Goal: Complete application form: Complete application form

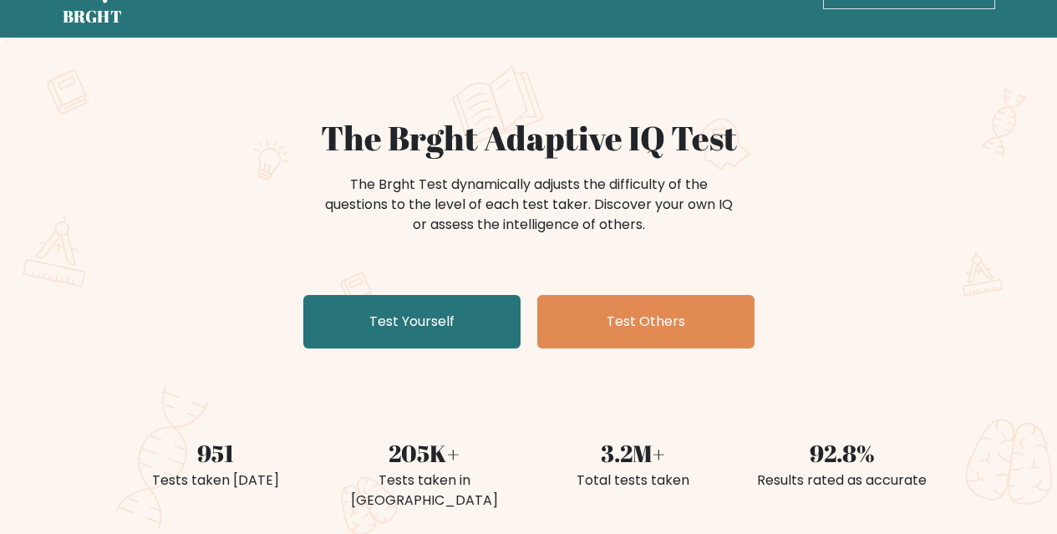
scroll to position [84, 0]
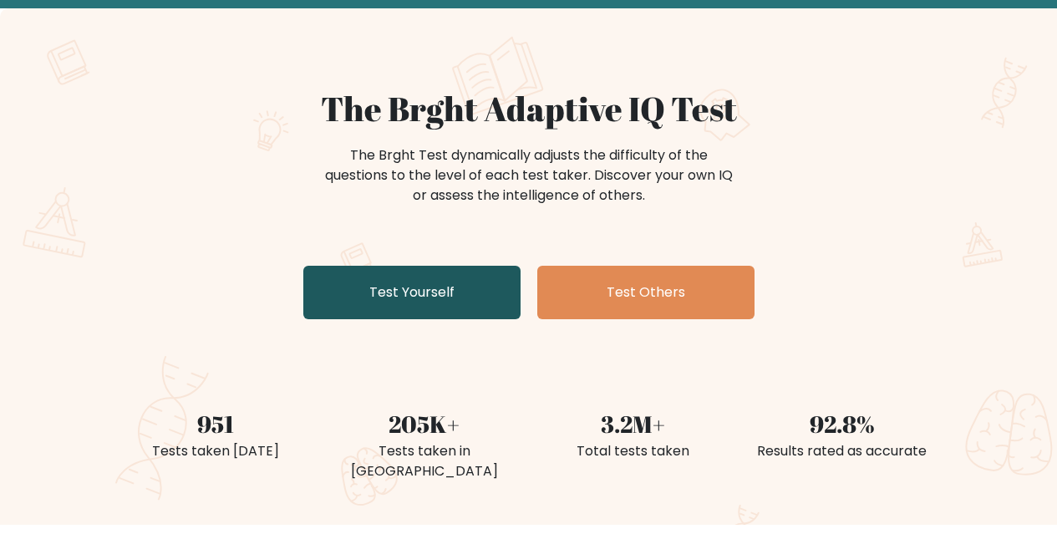
click at [387, 294] on link "Test Yourself" at bounding box center [411, 292] width 217 height 53
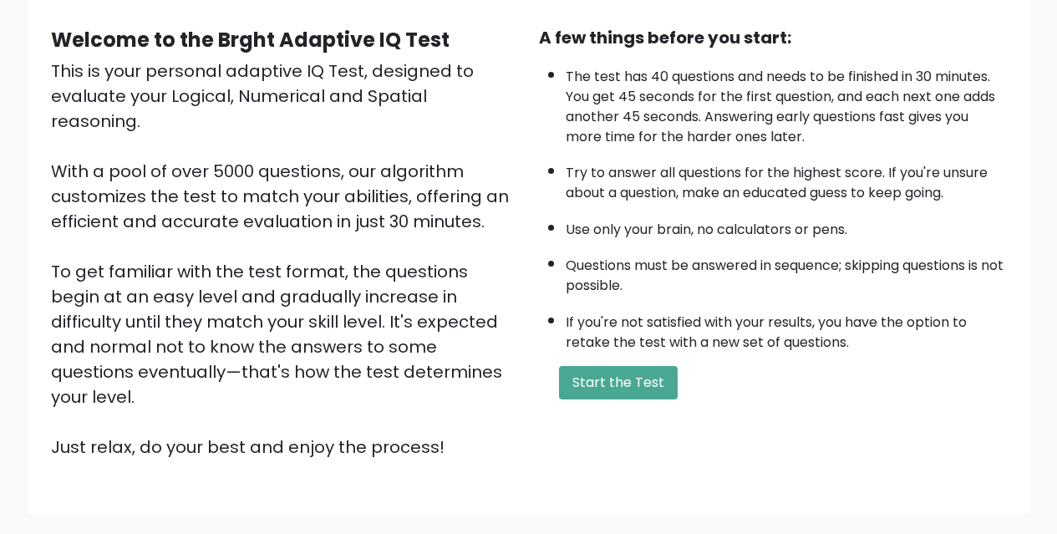
scroll to position [167, 0]
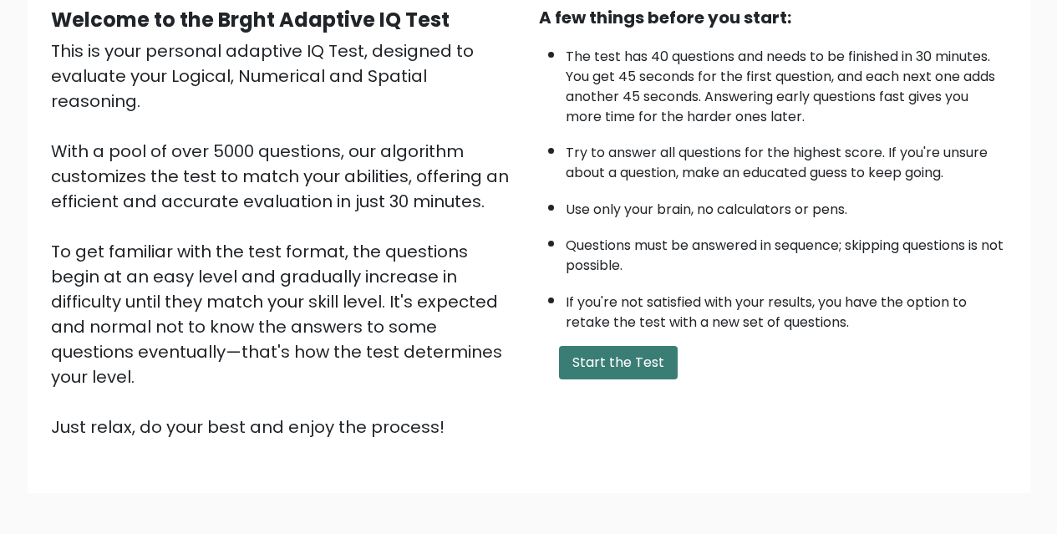
click at [648, 375] on button "Start the Test" at bounding box center [618, 362] width 119 height 33
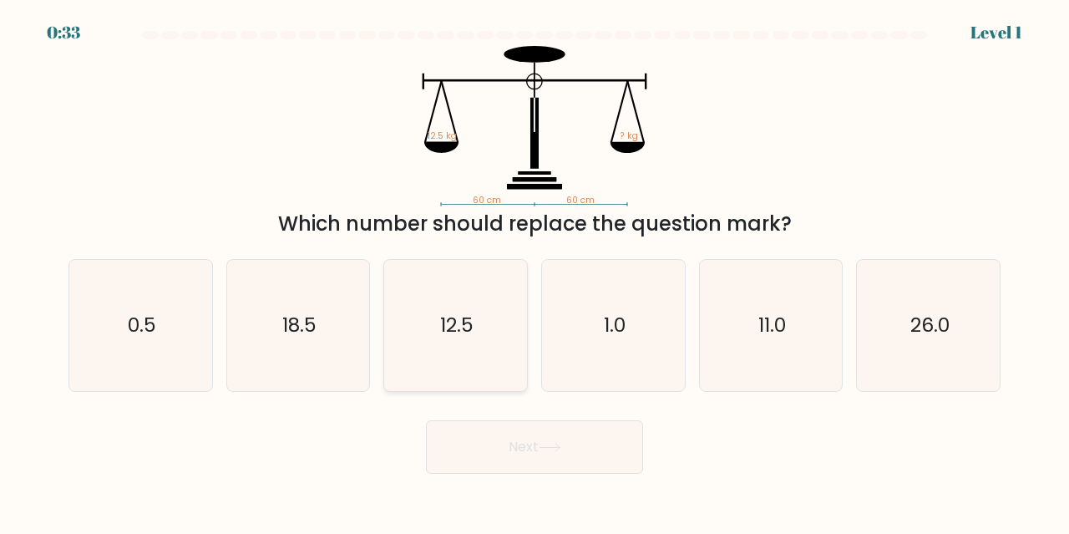
click at [468, 351] on icon "12.5" at bounding box center [455, 325] width 131 height 131
click at [535, 272] on input "c. 12.5" at bounding box center [535, 269] width 1 height 4
radio input "true"
click at [600, 454] on button "Next" at bounding box center [534, 446] width 217 height 53
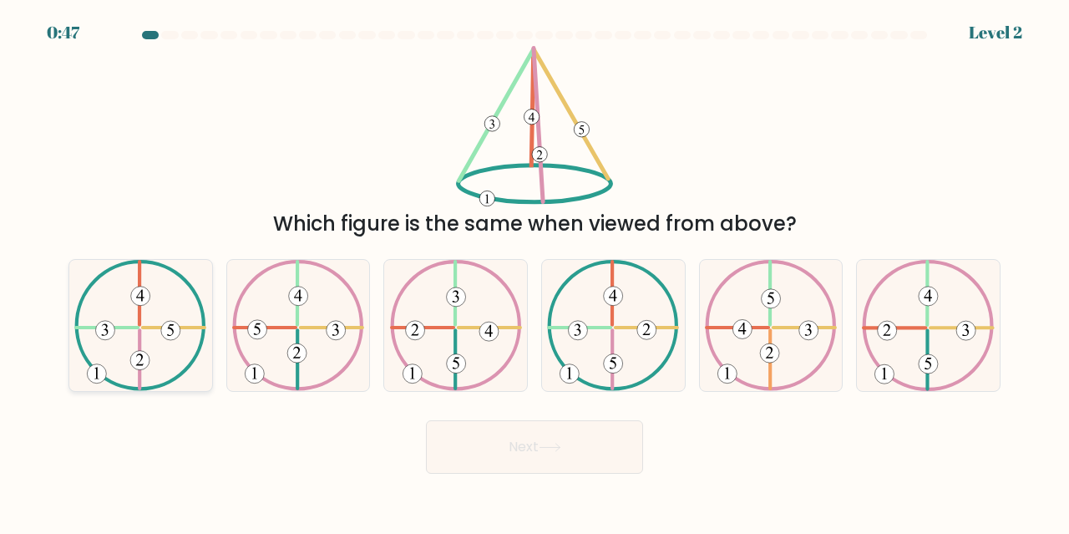
click at [129, 368] on icon at bounding box center [140, 325] width 132 height 131
click at [535, 272] on input "a." at bounding box center [535, 269] width 1 height 4
radio input "true"
click at [573, 456] on button "Next" at bounding box center [534, 446] width 217 height 53
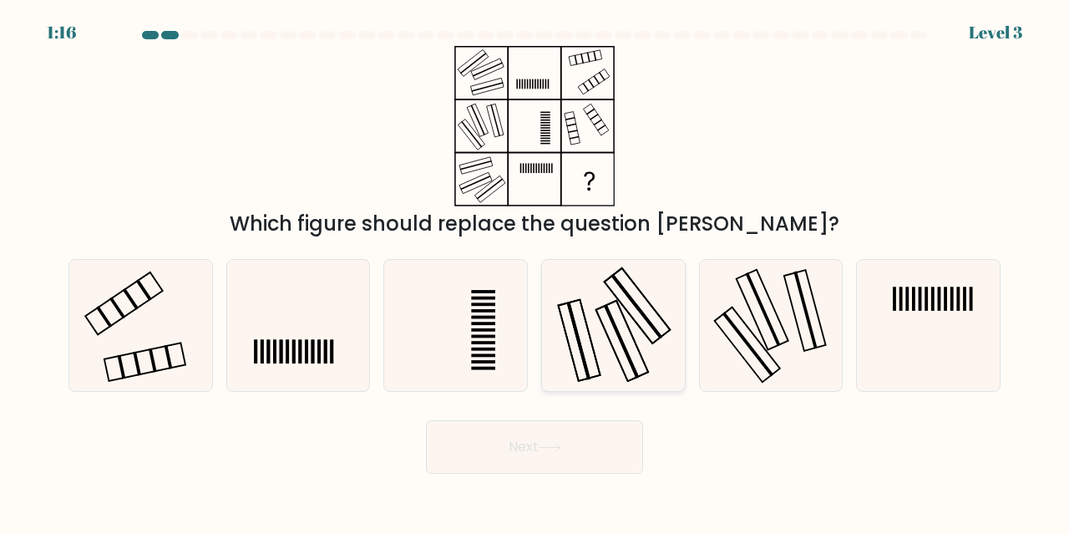
click at [609, 366] on icon at bounding box center [613, 325] width 131 height 131
click at [536, 272] on input "d." at bounding box center [535, 269] width 1 height 4
radio input "true"
click at [551, 443] on icon at bounding box center [550, 447] width 23 height 9
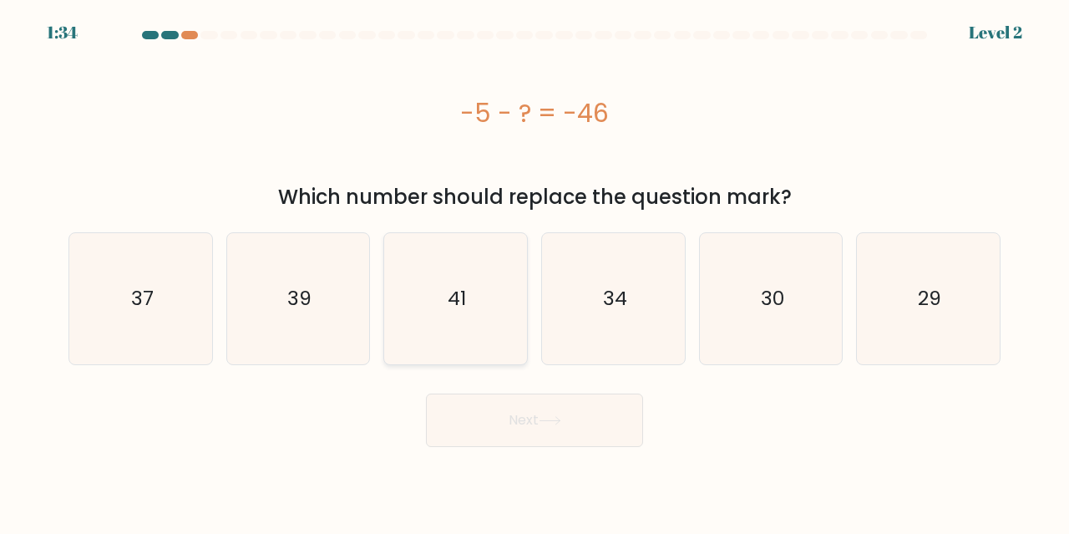
click at [475, 319] on icon "41" at bounding box center [455, 298] width 131 height 131
click at [535, 272] on input "c. 41" at bounding box center [535, 269] width 1 height 4
radio input "true"
click at [537, 429] on button "Next" at bounding box center [534, 419] width 217 height 53
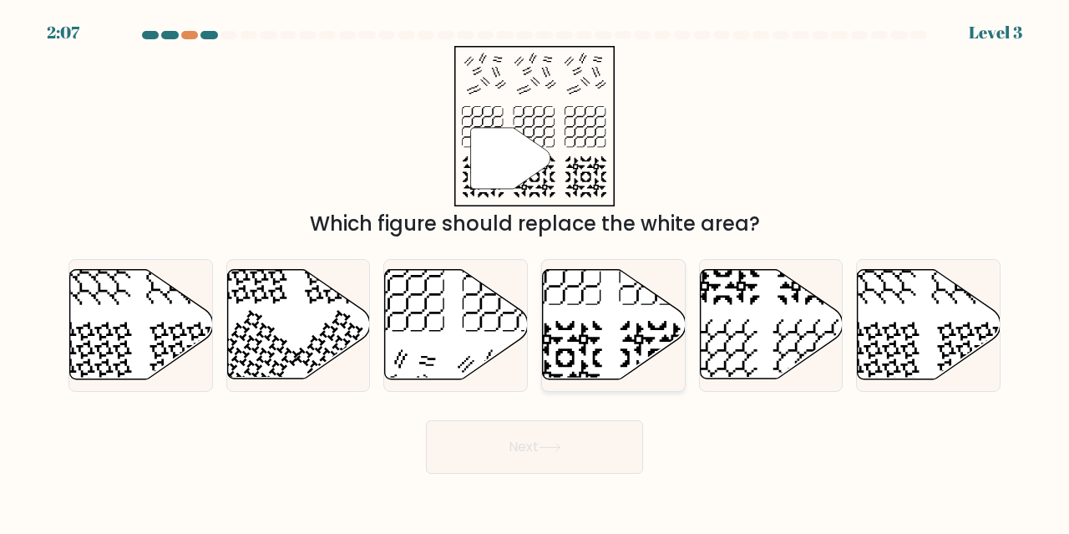
click at [636, 353] on icon at bounding box center [614, 324] width 143 height 109
click at [536, 272] on input "d." at bounding box center [535, 269] width 1 height 4
radio input "true"
click at [585, 453] on button "Next" at bounding box center [534, 446] width 217 height 53
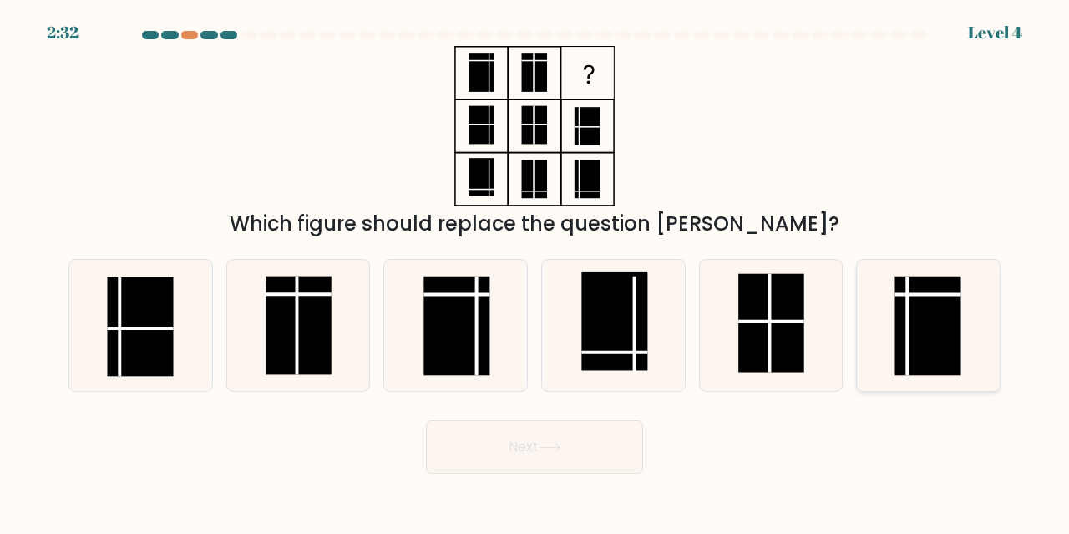
click at [926, 329] on rect at bounding box center [929, 326] width 66 height 99
click at [536, 272] on input "f." at bounding box center [535, 269] width 1 height 4
radio input "true"
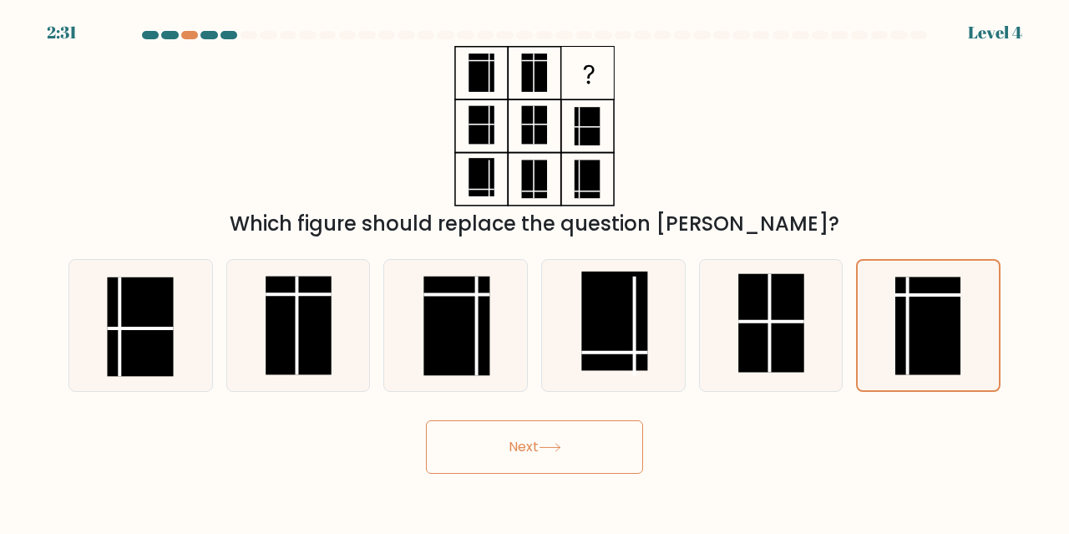
click at [578, 448] on button "Next" at bounding box center [534, 446] width 217 height 53
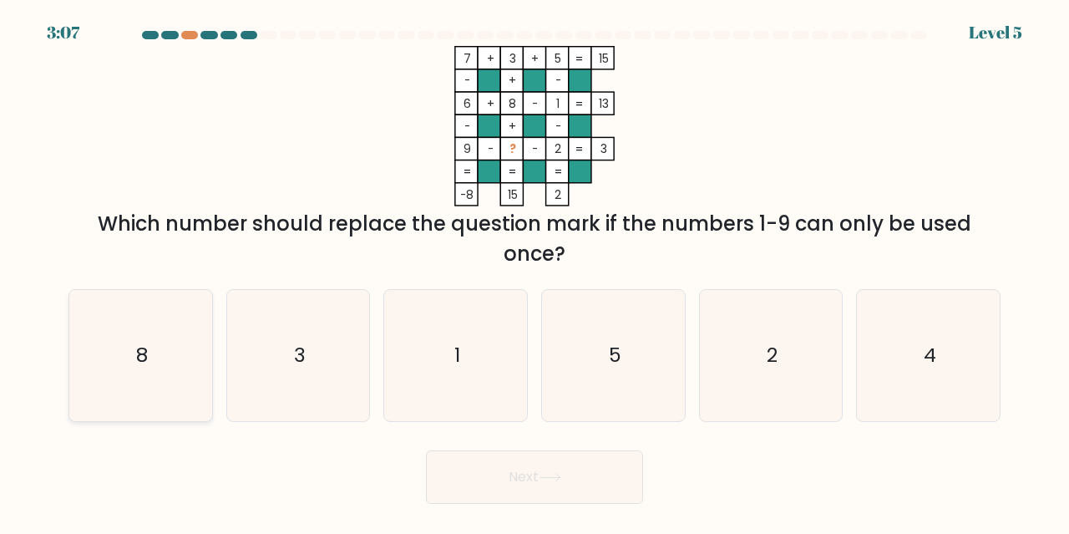
click at [125, 376] on icon "8" at bounding box center [140, 355] width 131 height 131
click at [535, 272] on input "a. 8" at bounding box center [535, 269] width 1 height 4
radio input "true"
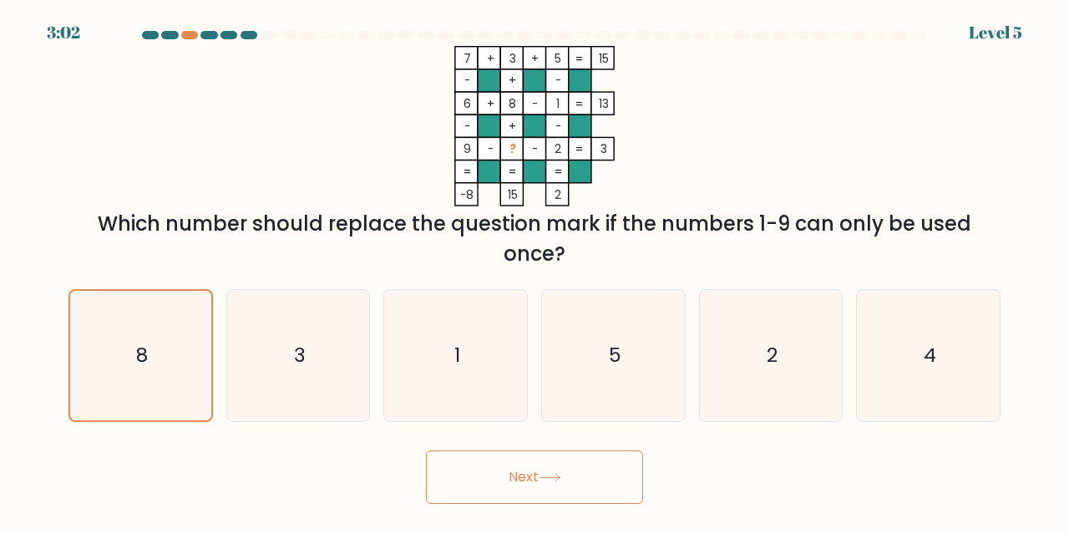
click at [526, 505] on body "3:02 Level 5" at bounding box center [534, 267] width 1069 height 534
click at [542, 470] on button "Next" at bounding box center [534, 476] width 217 height 53
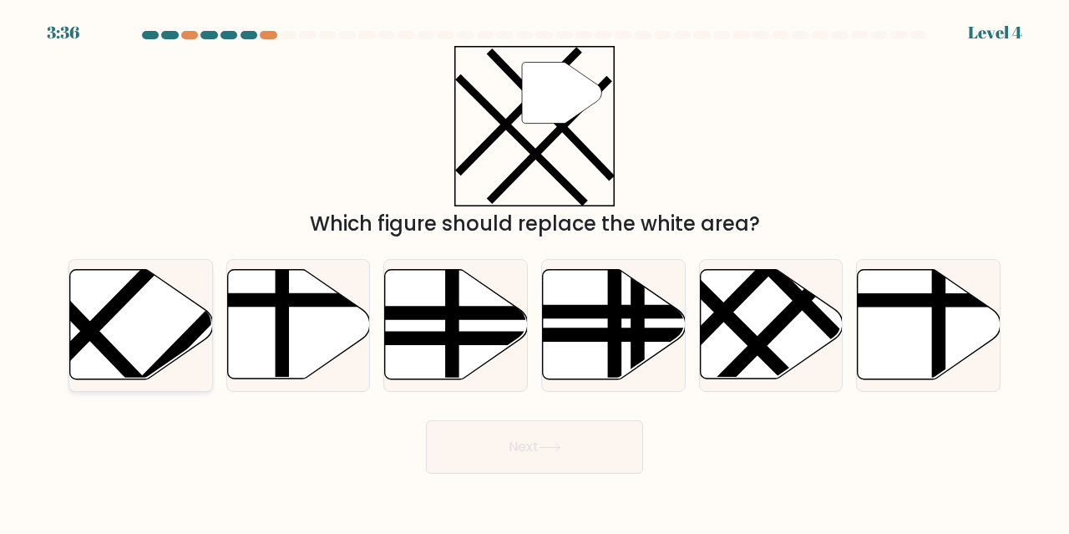
click at [124, 320] on icon at bounding box center [141, 324] width 143 height 109
click at [535, 272] on input "a." at bounding box center [535, 269] width 1 height 4
radio input "true"
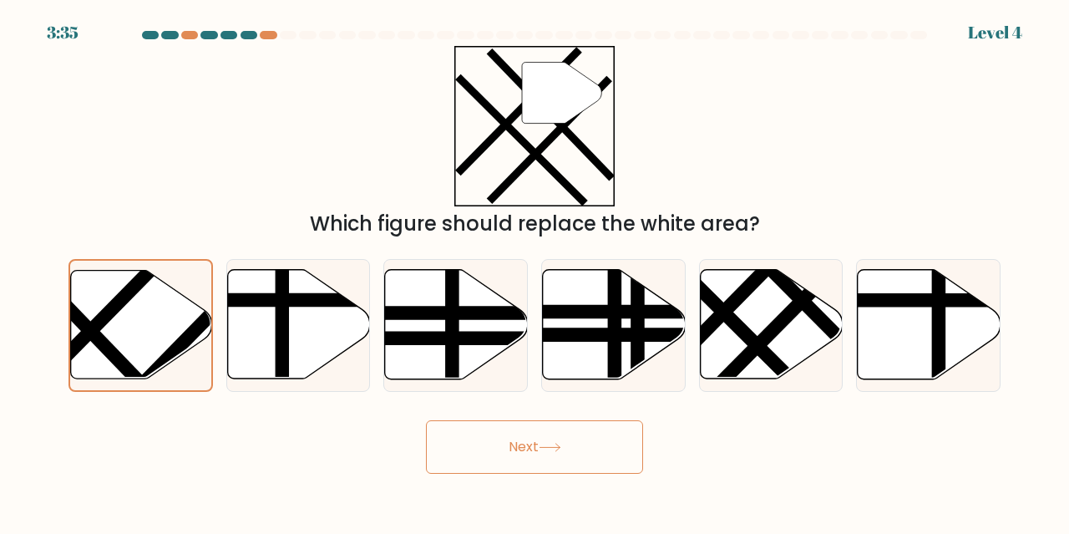
click at [485, 470] on button "Next" at bounding box center [534, 446] width 217 height 53
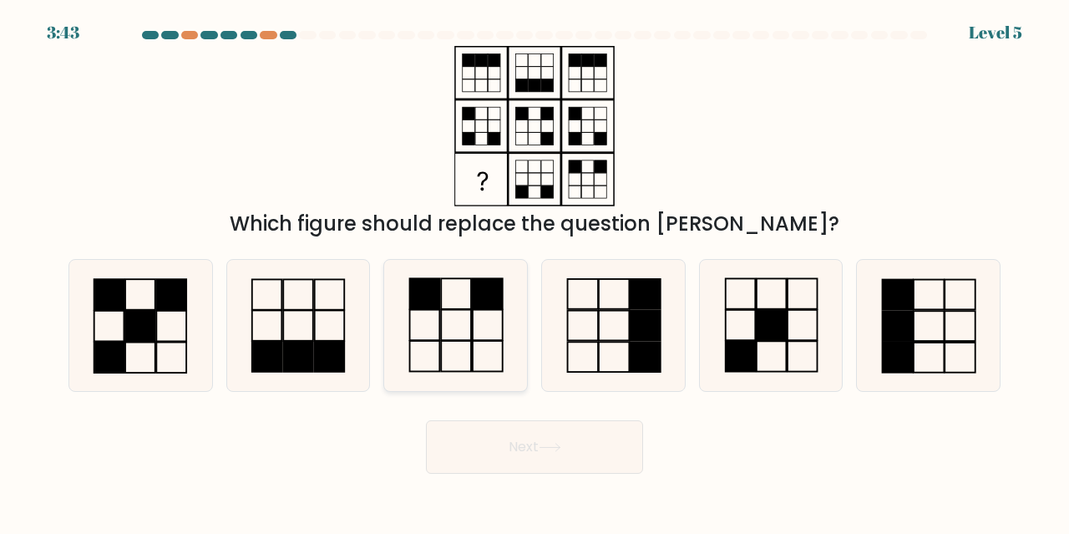
click at [446, 344] on icon at bounding box center [455, 325] width 131 height 131
click at [535, 272] on input "c." at bounding box center [535, 269] width 1 height 4
radio input "true"
click at [540, 466] on button "Next" at bounding box center [534, 446] width 217 height 53
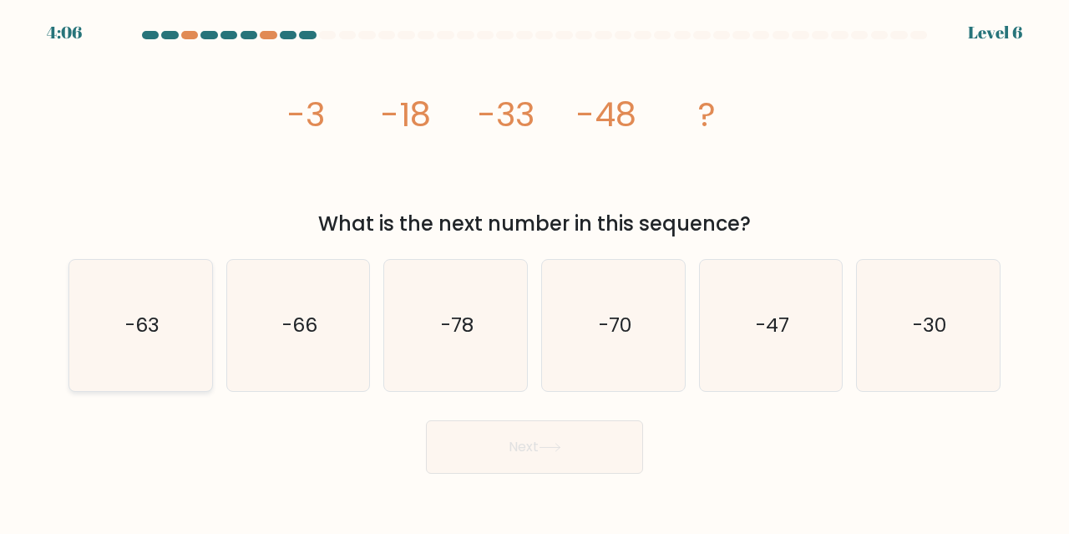
click at [187, 348] on icon "-63" at bounding box center [140, 325] width 131 height 131
click at [535, 272] on input "a. -63" at bounding box center [535, 269] width 1 height 4
radio input "true"
click at [558, 443] on icon at bounding box center [550, 447] width 23 height 9
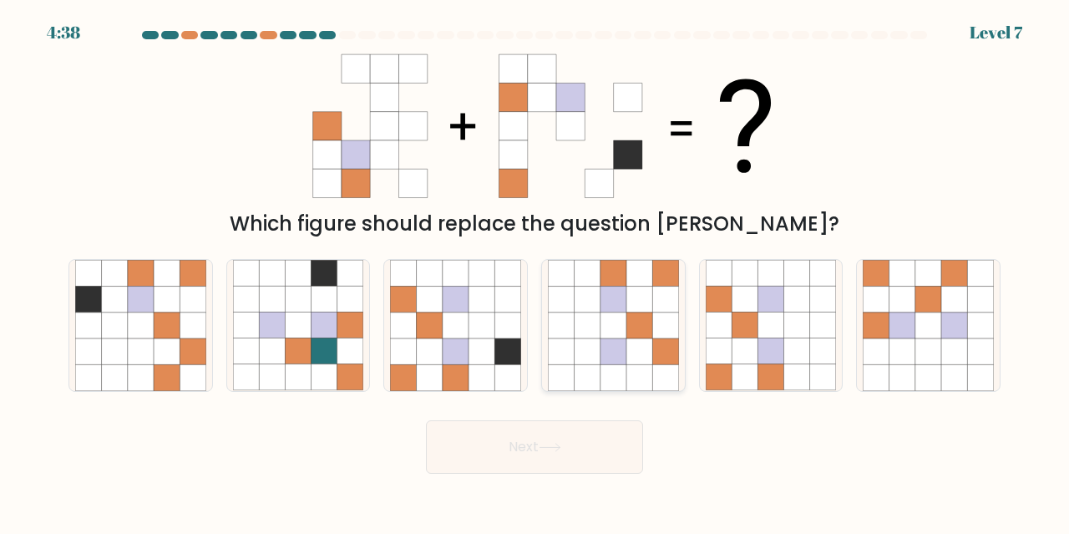
click at [625, 332] on icon at bounding box center [614, 325] width 26 height 26
click at [536, 272] on input "d." at bounding box center [535, 269] width 1 height 4
radio input "true"
click at [566, 440] on button "Next" at bounding box center [534, 446] width 217 height 53
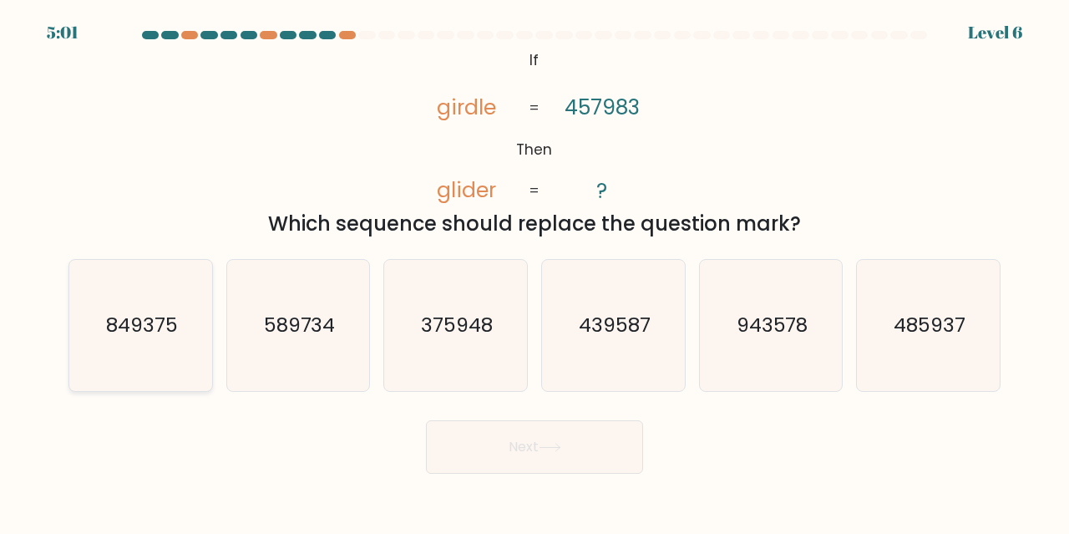
drag, startPoint x: 83, startPoint y: 365, endPoint x: 119, endPoint y: 374, distance: 37.1
click at [83, 366] on icon "849375" at bounding box center [140, 325] width 131 height 131
click at [535, 272] on input "a. 849375" at bounding box center [535, 269] width 1 height 4
radio input "true"
click at [536, 463] on button "Next" at bounding box center [534, 446] width 217 height 53
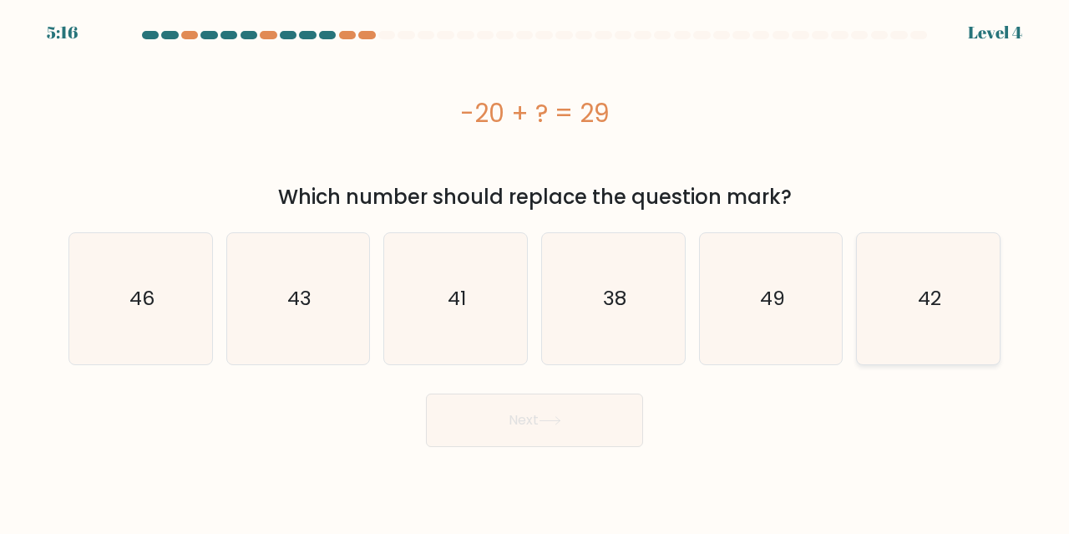
click at [937, 314] on icon "42" at bounding box center [928, 298] width 131 height 131
click at [536, 272] on input "f. 42" at bounding box center [535, 269] width 1 height 4
radio input "true"
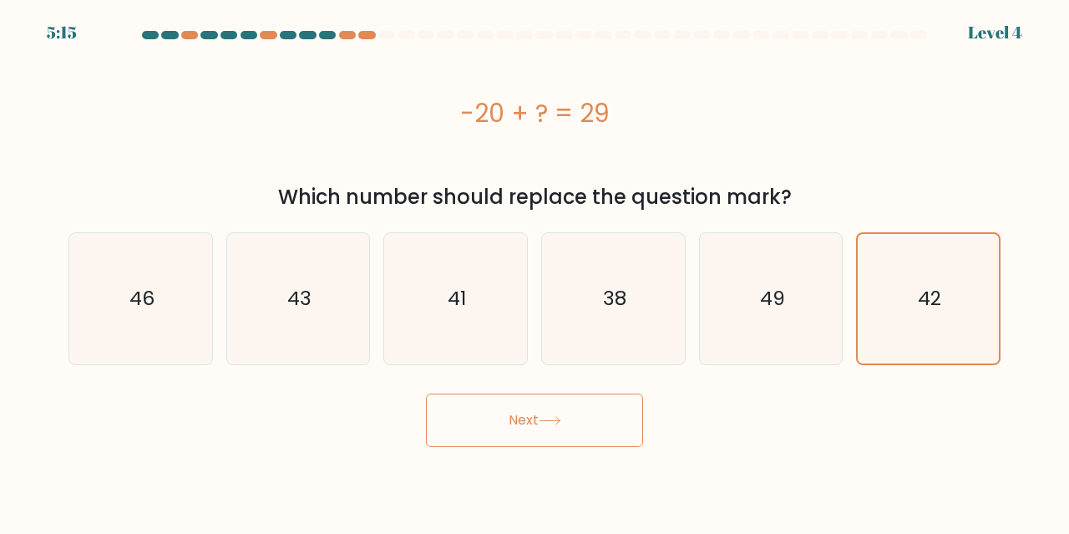
click at [543, 448] on body "5:15 Level 4 a." at bounding box center [534, 267] width 1069 height 534
click at [602, 415] on button "Next" at bounding box center [534, 419] width 217 height 53
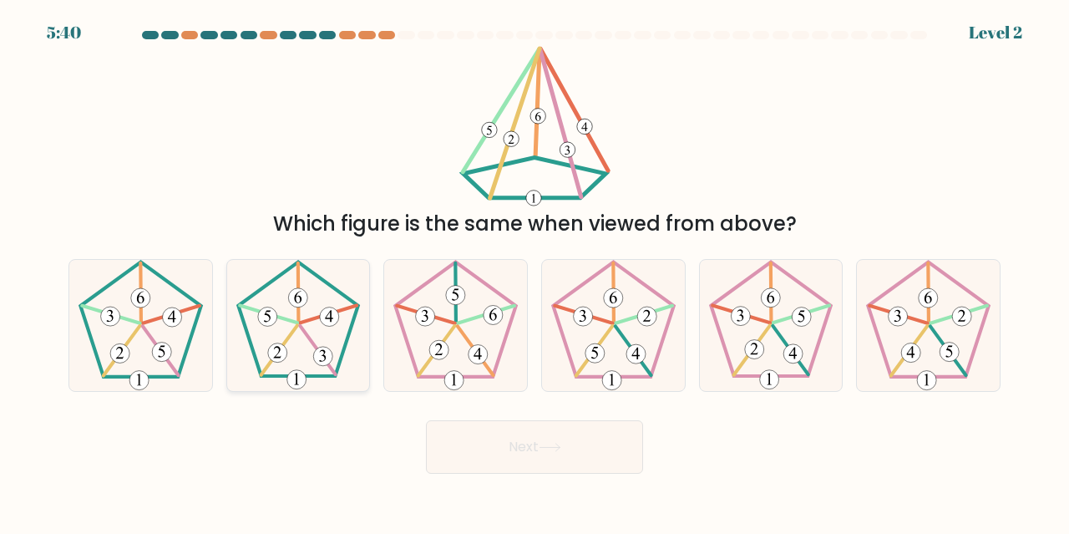
click at [347, 330] on icon at bounding box center [298, 325] width 131 height 131
click at [535, 272] on input "b." at bounding box center [535, 269] width 1 height 4
radio input "true"
click at [509, 454] on button "Next" at bounding box center [534, 446] width 217 height 53
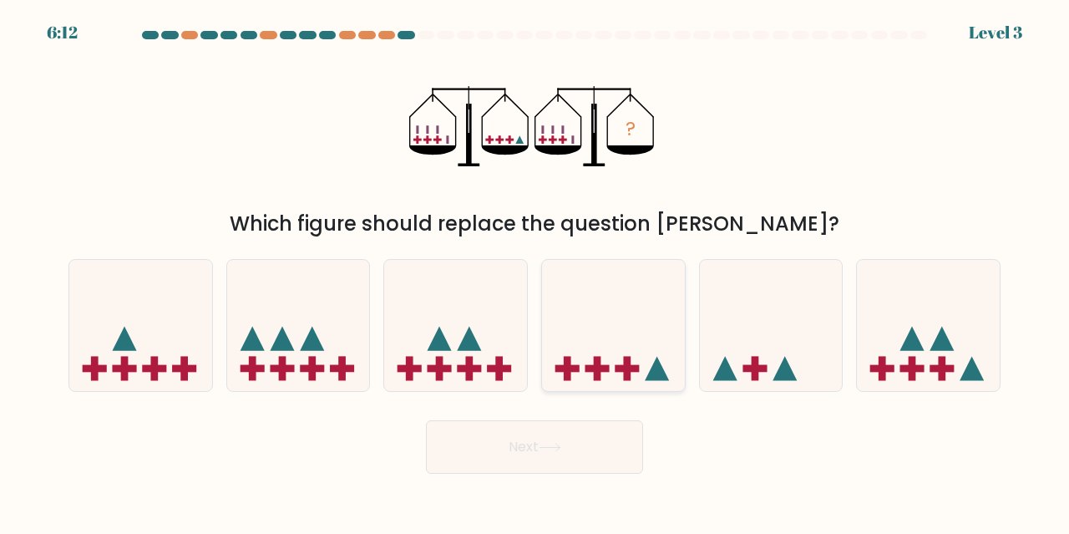
click at [607, 368] on rect at bounding box center [598, 368] width 24 height 8
click at [536, 272] on input "d." at bounding box center [535, 269] width 1 height 4
radio input "true"
click at [566, 449] on button "Next" at bounding box center [534, 446] width 217 height 53
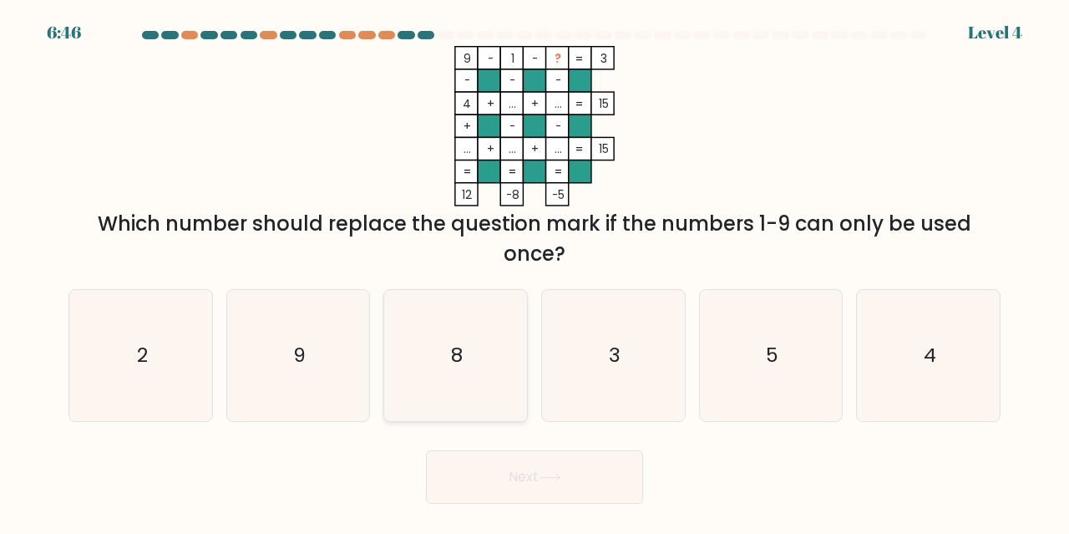
click at [487, 356] on icon "8" at bounding box center [455, 355] width 131 height 131
click at [535, 272] on input "c. 8" at bounding box center [535, 269] width 1 height 4
radio input "true"
click at [352, 378] on icon "9" at bounding box center [298, 355] width 131 height 131
click at [535, 272] on input "b. 9" at bounding box center [535, 269] width 1 height 4
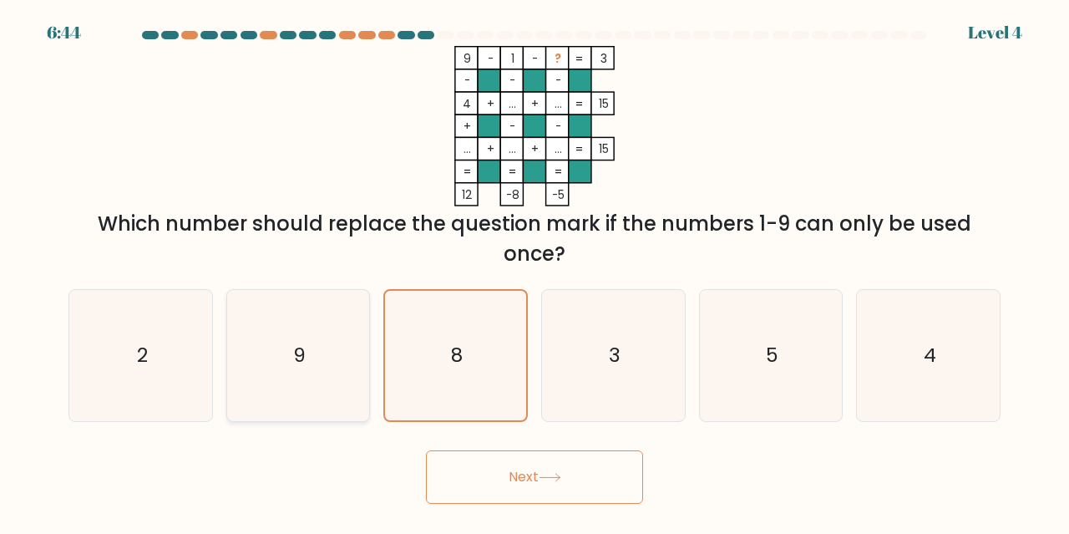
radio input "true"
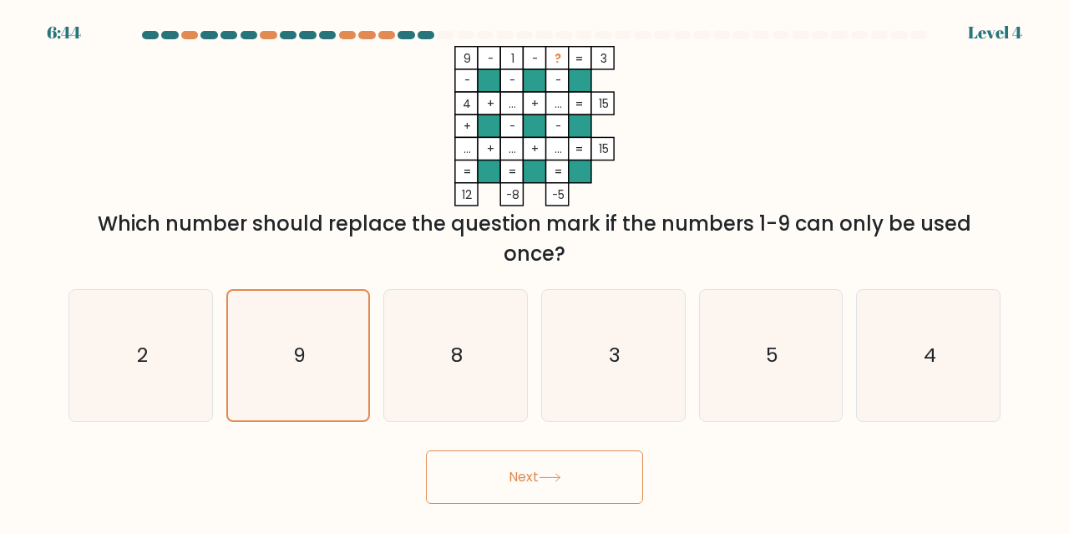
click at [519, 474] on button "Next" at bounding box center [534, 476] width 217 height 53
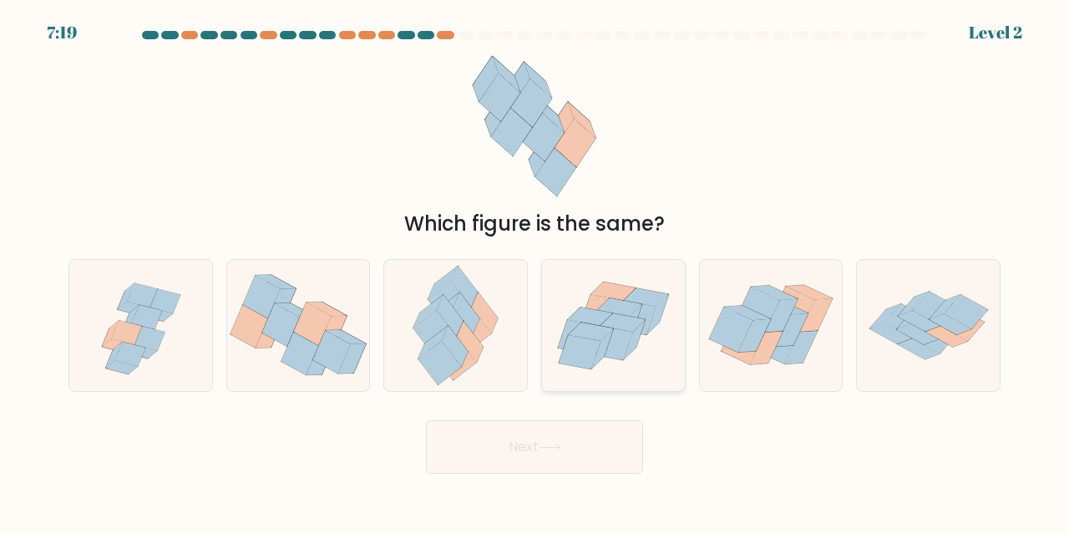
click at [618, 348] on icon at bounding box center [612, 342] width 42 height 33
click at [536, 272] on input "d." at bounding box center [535, 269] width 1 height 4
radio input "true"
click at [566, 456] on button "Next" at bounding box center [534, 446] width 217 height 53
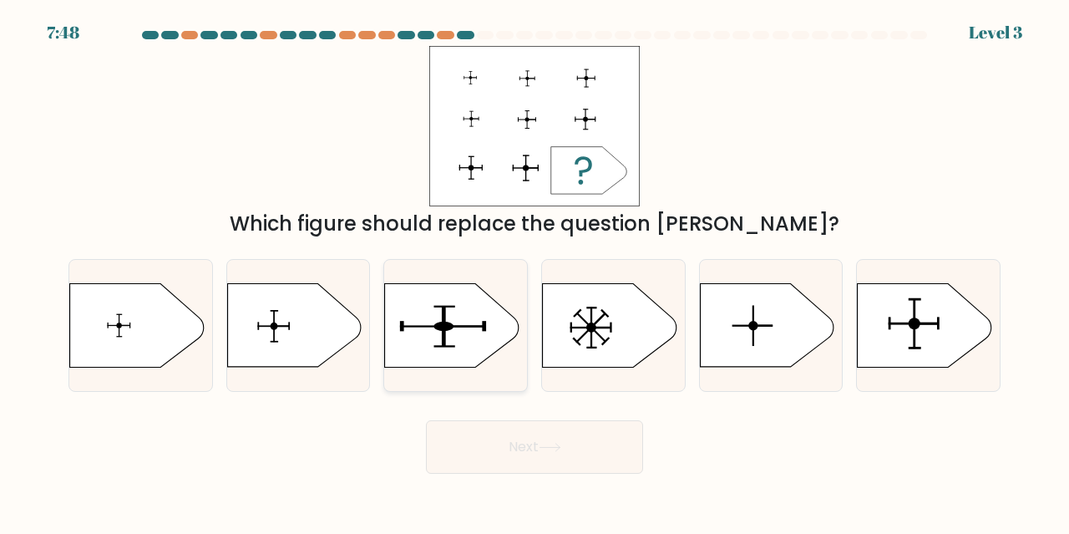
click at [443, 331] on rect at bounding box center [444, 326] width 4 height 41
click at [535, 272] on input "c." at bounding box center [535, 269] width 1 height 4
radio input "true"
click at [546, 437] on button "Next" at bounding box center [534, 446] width 217 height 53
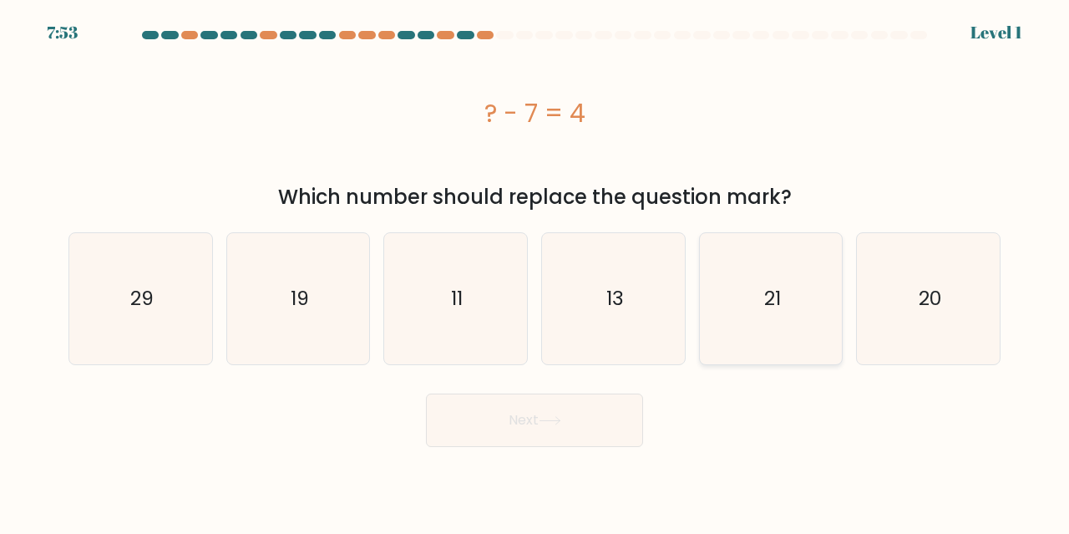
click at [760, 329] on icon "21" at bounding box center [771, 298] width 131 height 131
click at [536, 272] on input "e. 21" at bounding box center [535, 269] width 1 height 4
radio input "true"
click at [524, 439] on button "Next" at bounding box center [534, 419] width 217 height 53
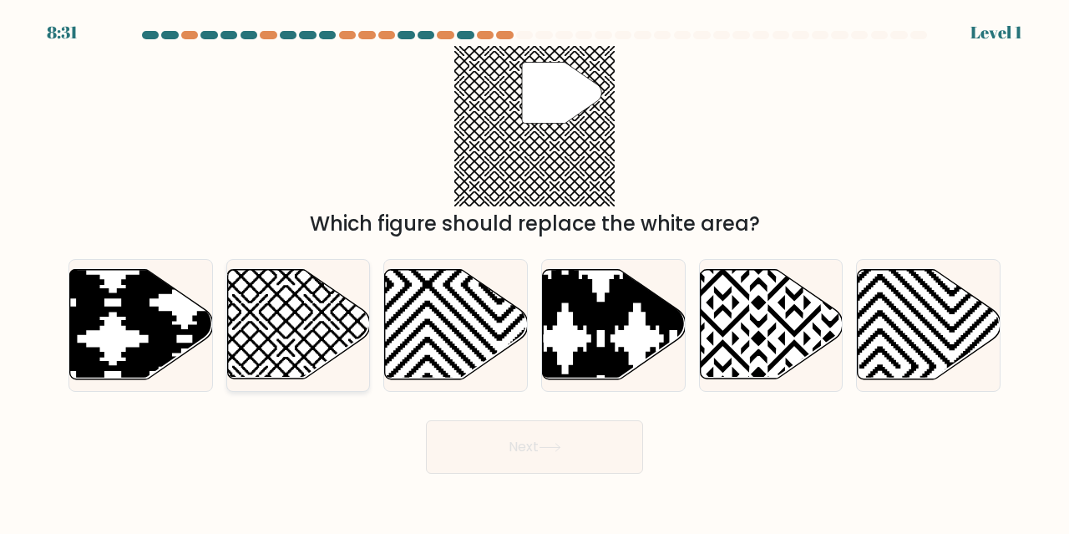
click at [287, 325] on icon at bounding box center [298, 324] width 143 height 109
click at [535, 272] on input "b." at bounding box center [535, 269] width 1 height 4
radio input "true"
click at [546, 454] on button "Next" at bounding box center [534, 446] width 217 height 53
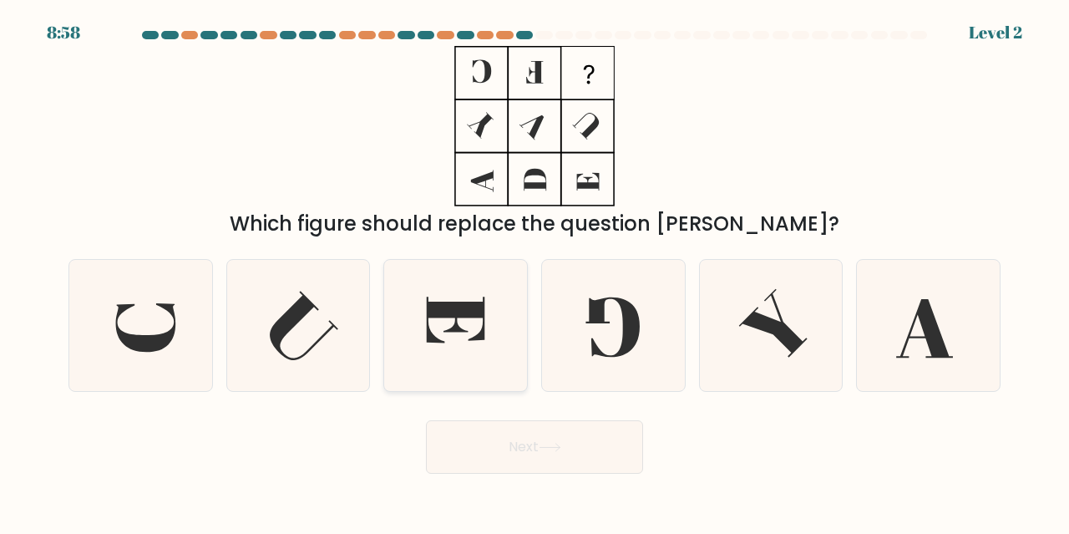
click at [460, 348] on icon at bounding box center [455, 325] width 131 height 131
click at [535, 272] on input "c." at bounding box center [535, 269] width 1 height 4
radio input "true"
click at [576, 439] on button "Next" at bounding box center [534, 446] width 217 height 53
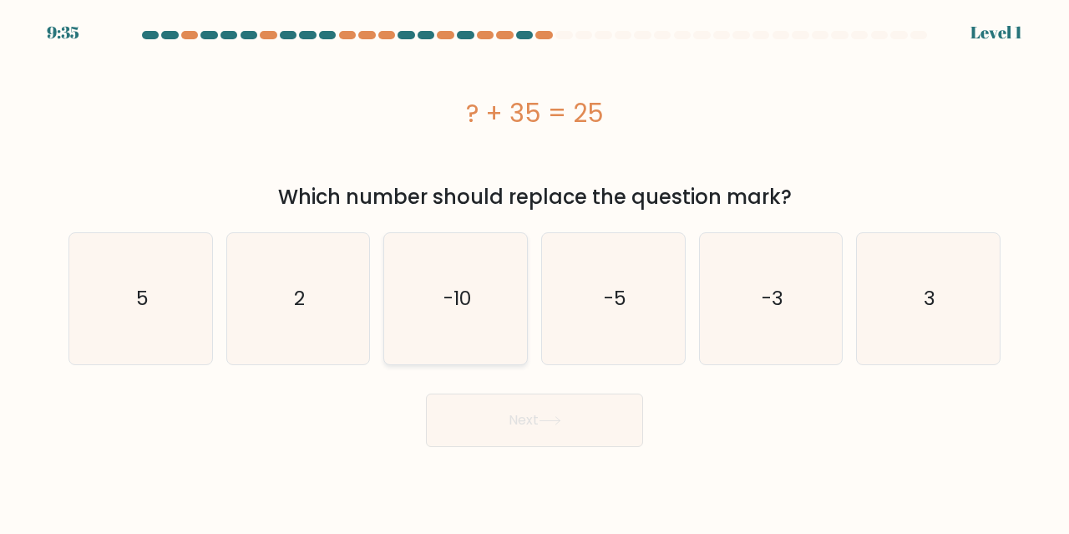
click at [414, 327] on icon "-10" at bounding box center [455, 298] width 131 height 131
click at [535, 272] on input "c. -10" at bounding box center [535, 269] width 1 height 4
radio input "true"
click at [539, 433] on button "Next" at bounding box center [534, 419] width 217 height 53
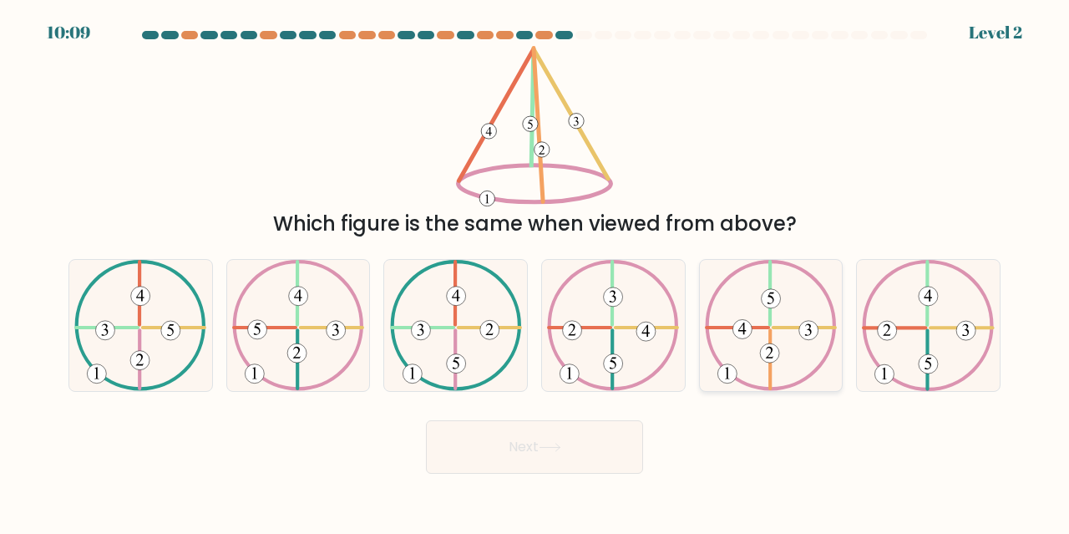
click at [774, 345] on 734 at bounding box center [769, 352] width 19 height 19
click at [536, 272] on input "e." at bounding box center [535, 269] width 1 height 4
radio input "true"
click at [580, 453] on button "Next" at bounding box center [534, 446] width 217 height 53
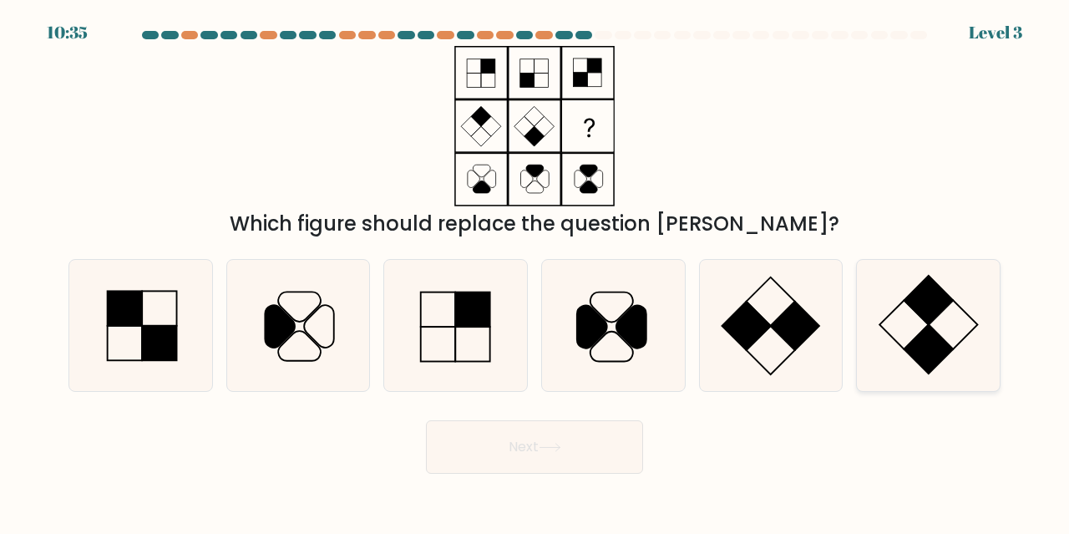
click at [935, 301] on rect at bounding box center [929, 300] width 48 height 48
click at [536, 272] on input "f." at bounding box center [535, 269] width 1 height 4
radio input "true"
click at [565, 460] on button "Next" at bounding box center [534, 446] width 217 height 53
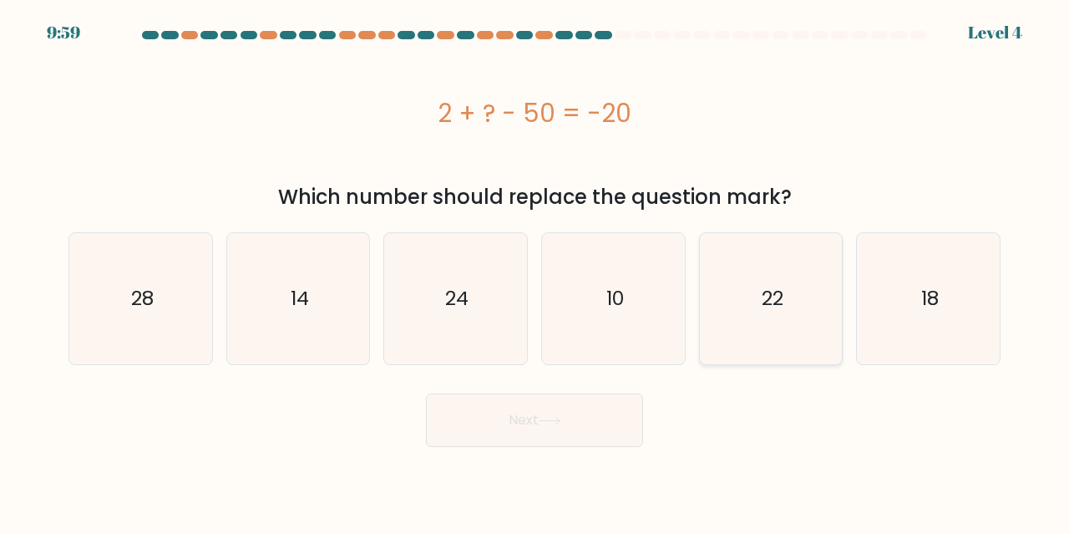
click at [792, 343] on icon "22" at bounding box center [771, 298] width 131 height 131
click at [536, 272] on input "e. 22" at bounding box center [535, 269] width 1 height 4
radio input "true"
click at [593, 433] on button "Next" at bounding box center [534, 419] width 217 height 53
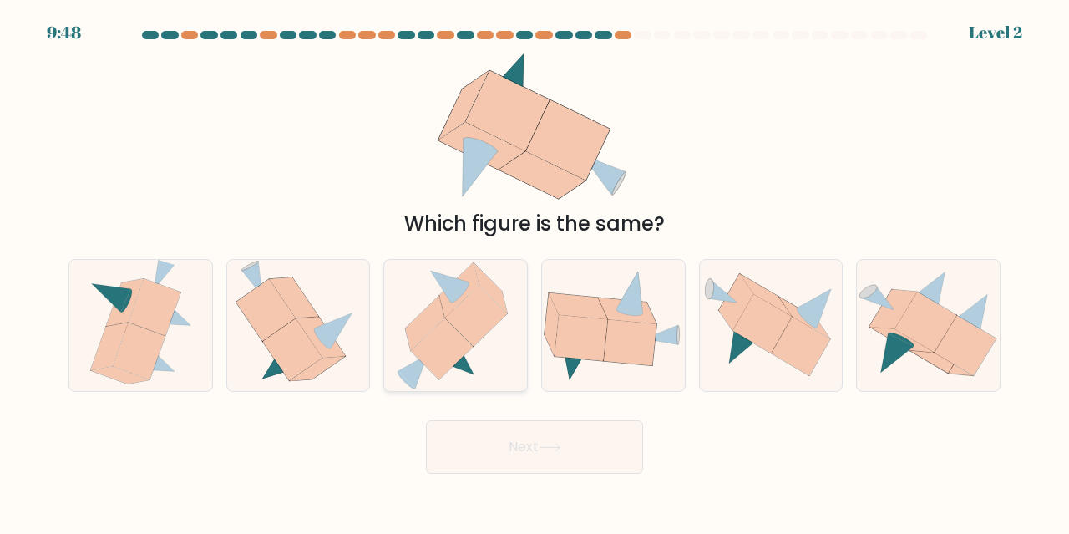
click at [467, 353] on icon at bounding box center [456, 325] width 120 height 131
click at [535, 272] on input "c." at bounding box center [535, 269] width 1 height 4
radio input "true"
click at [545, 451] on button "Next" at bounding box center [534, 446] width 217 height 53
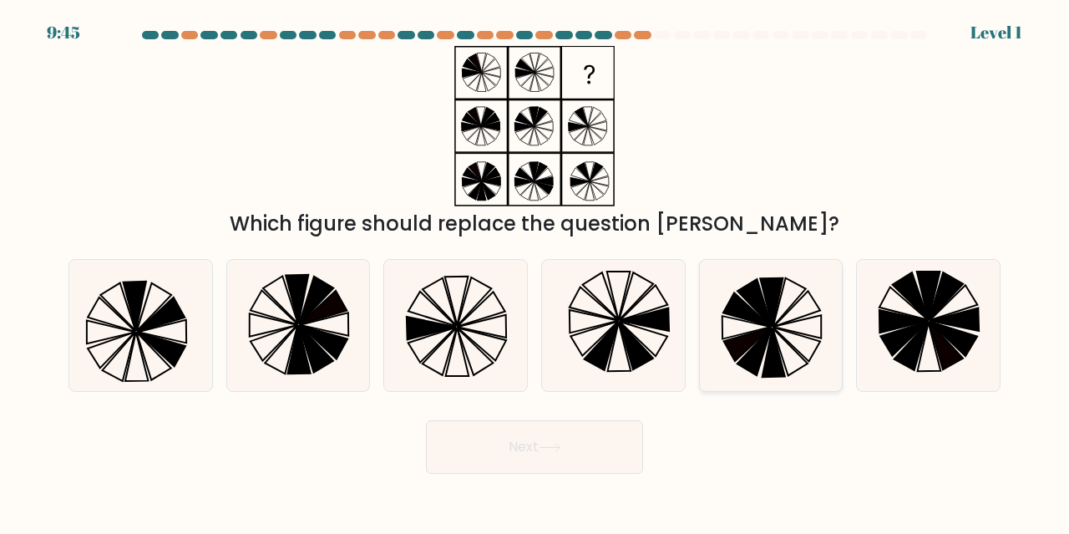
click at [784, 354] on icon at bounding box center [771, 325] width 131 height 131
click at [536, 272] on input "e." at bounding box center [535, 269] width 1 height 4
radio input "true"
click at [570, 470] on button "Next" at bounding box center [534, 446] width 217 height 53
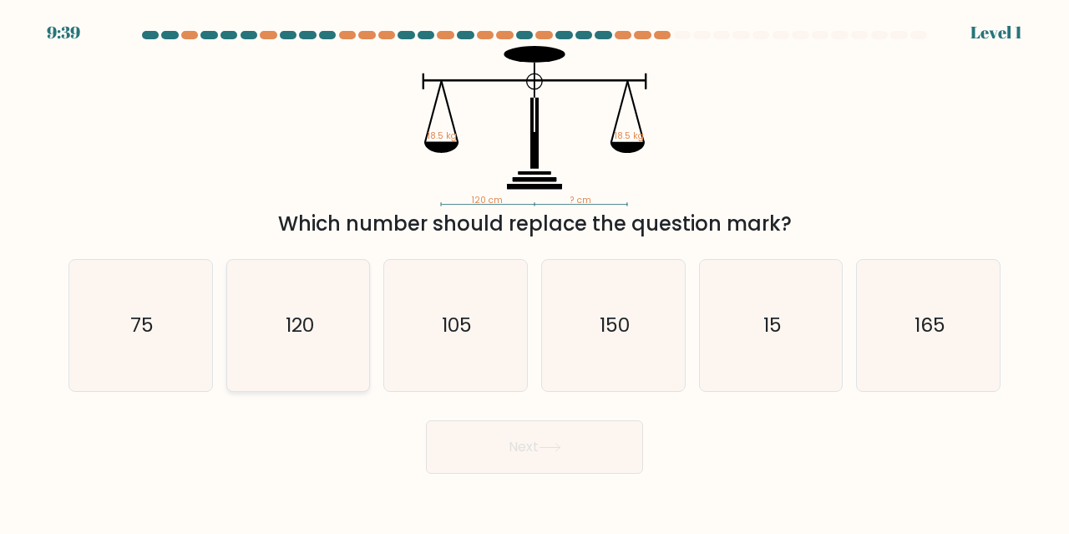
drag, startPoint x: 309, startPoint y: 329, endPoint x: 337, endPoint y: 325, distance: 27.9
click at [314, 328] on text "120" at bounding box center [300, 325] width 28 height 28
click at [535, 272] on input "b. 120" at bounding box center [535, 269] width 1 height 4
radio input "true"
click at [550, 448] on icon at bounding box center [550, 447] width 23 height 9
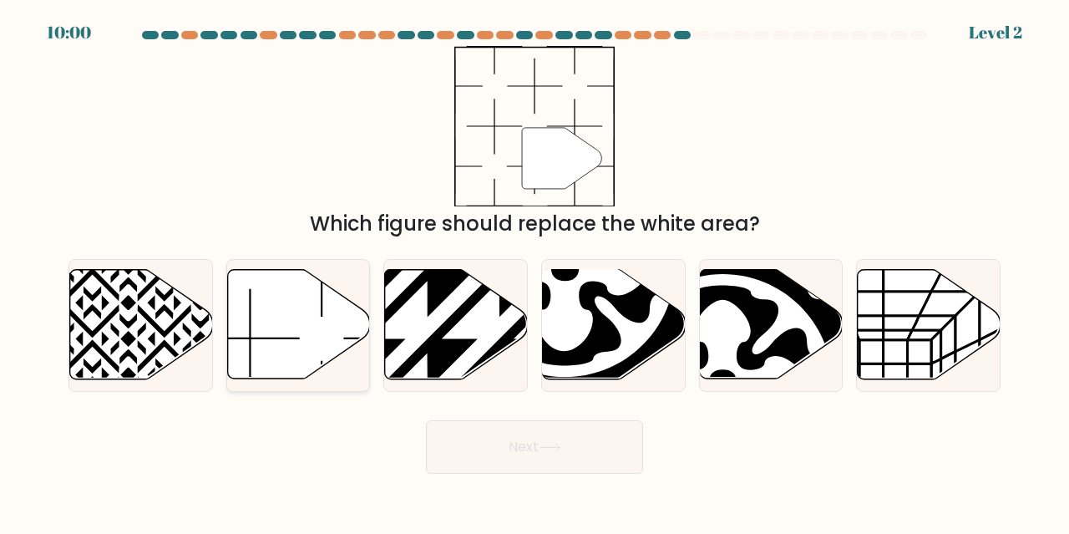
click at [297, 303] on icon at bounding box center [298, 324] width 143 height 109
click at [535, 272] on input "b." at bounding box center [535, 269] width 1 height 4
radio input "true"
click at [571, 460] on button "Next" at bounding box center [534, 446] width 217 height 53
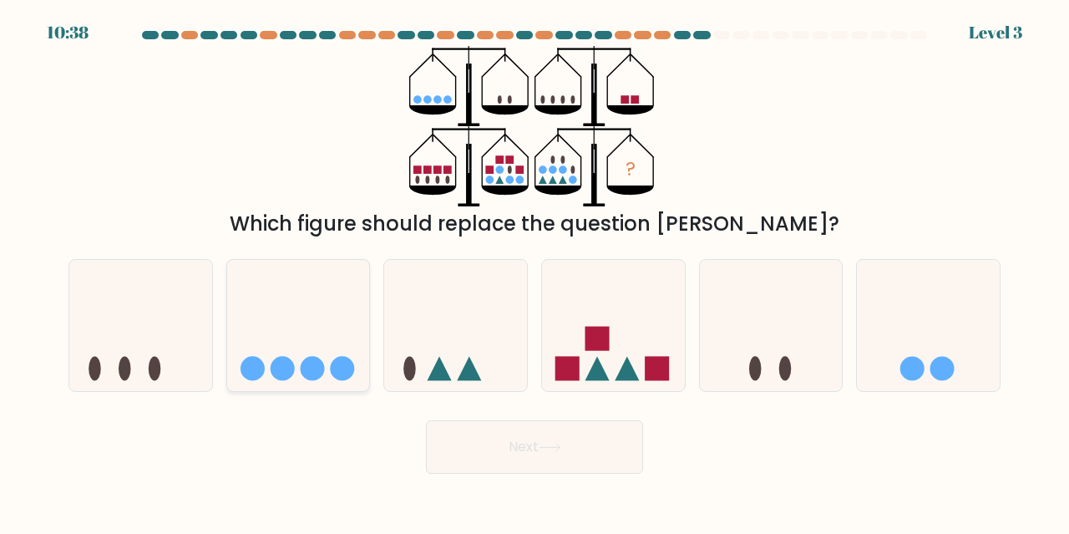
click at [316, 377] on circle at bounding box center [312, 368] width 24 height 24
click at [535, 272] on input "b." at bounding box center [535, 269] width 1 height 4
radio input "true"
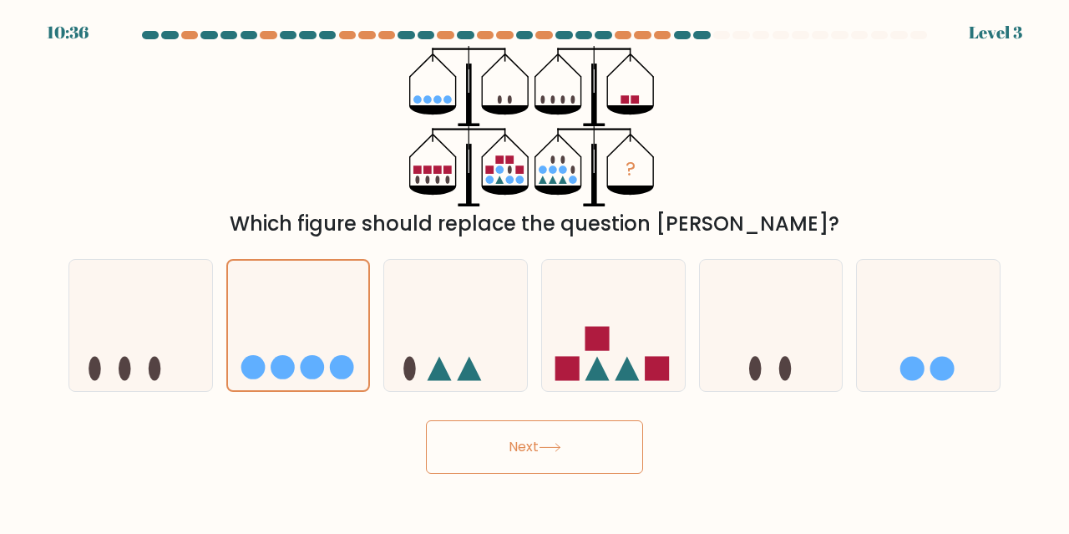
click at [560, 432] on button "Next" at bounding box center [534, 446] width 217 height 53
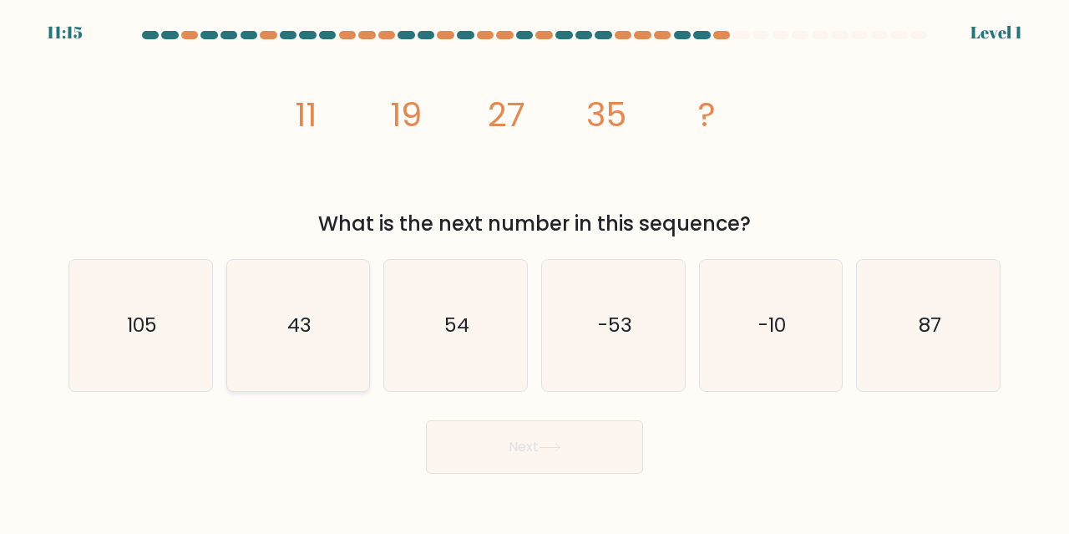
click at [321, 351] on icon "43" at bounding box center [298, 325] width 131 height 131
click at [535, 272] on input "b. 43" at bounding box center [535, 269] width 1 height 4
radio input "true"
click at [507, 456] on button "Next" at bounding box center [534, 446] width 217 height 53
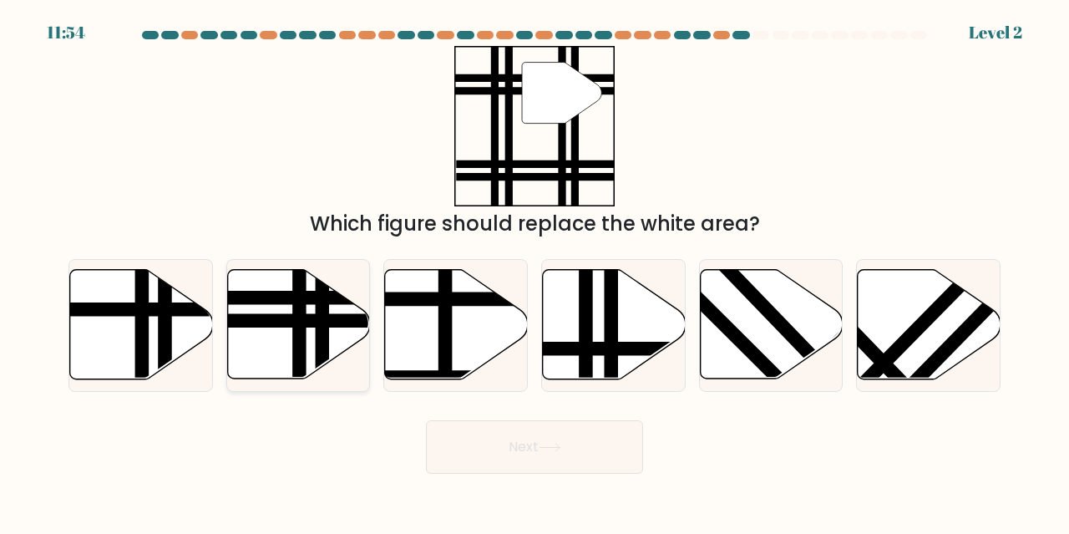
click at [261, 313] on icon at bounding box center [298, 324] width 143 height 109
click at [535, 272] on input "b." at bounding box center [535, 269] width 1 height 4
radio input "true"
click at [104, 328] on icon at bounding box center [141, 324] width 143 height 109
click at [535, 272] on input "a." at bounding box center [535, 269] width 1 height 4
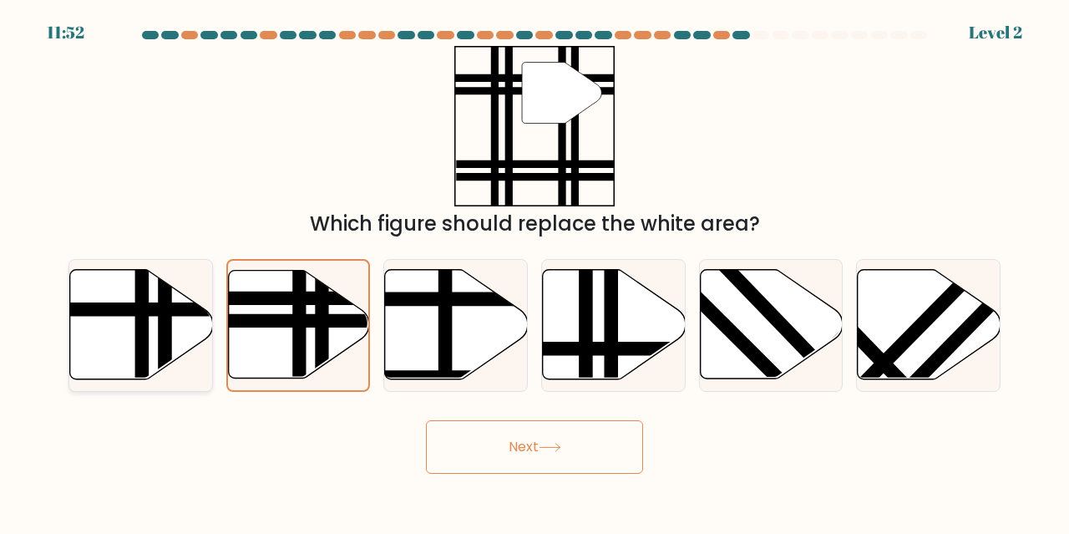
radio input "true"
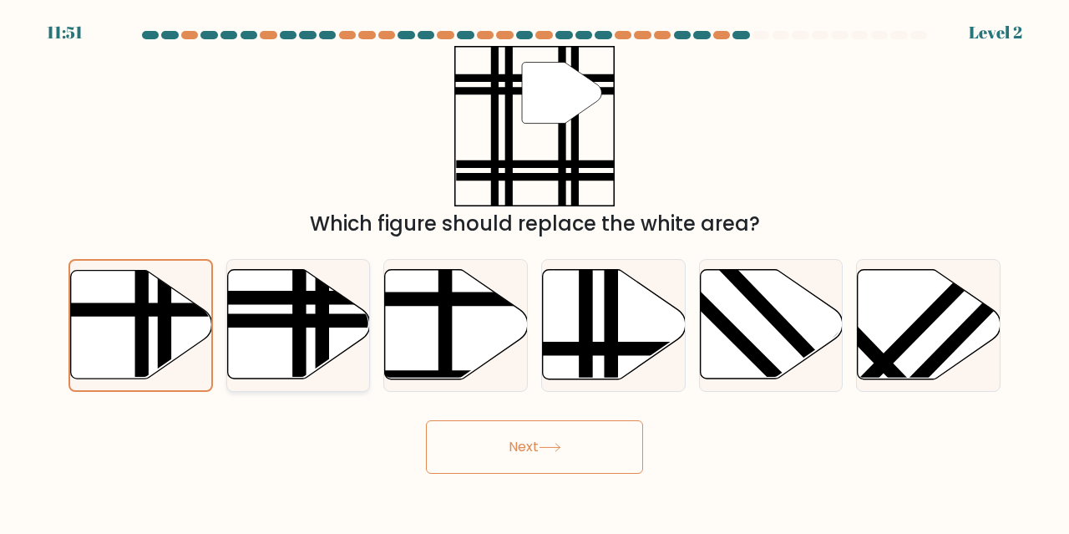
click at [242, 336] on icon at bounding box center [298, 324] width 143 height 109
click at [535, 272] on input "b." at bounding box center [535, 269] width 1 height 4
radio input "true"
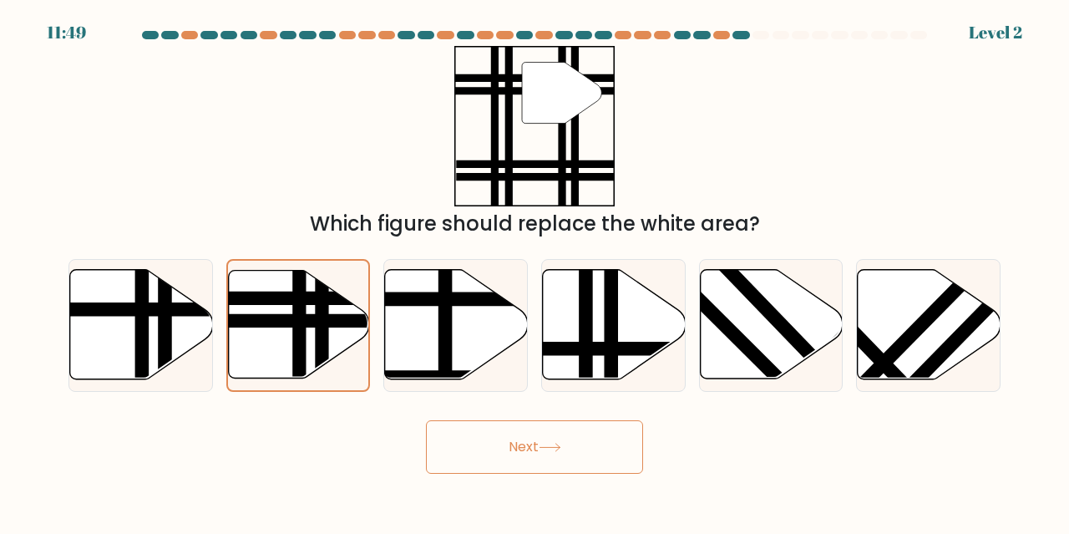
click at [569, 446] on button "Next" at bounding box center [534, 446] width 217 height 53
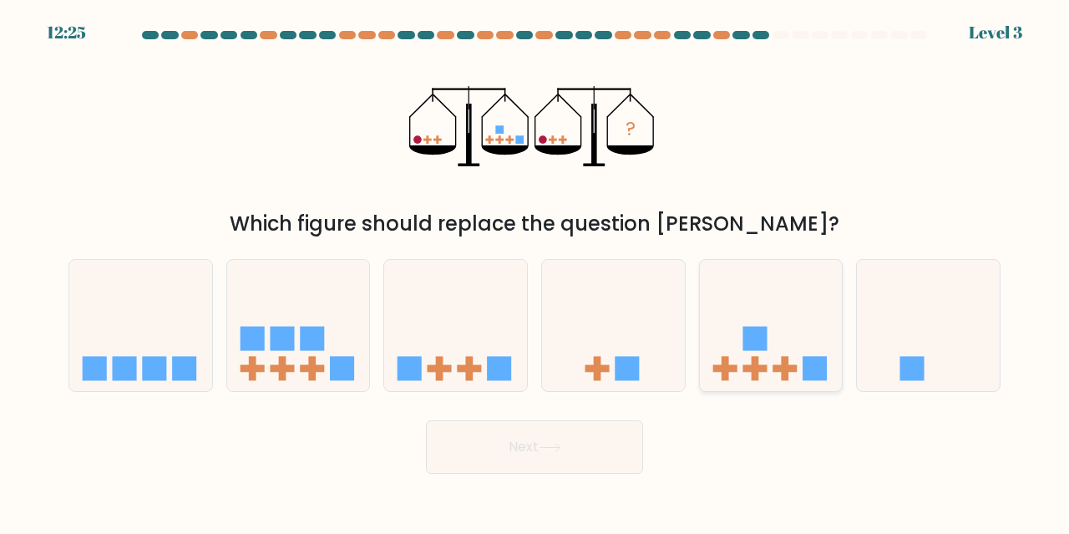
click at [786, 374] on rect at bounding box center [785, 368] width 8 height 24
click at [536, 272] on input "e." at bounding box center [535, 269] width 1 height 4
radio input "true"
click at [582, 451] on button "Next" at bounding box center [534, 446] width 217 height 53
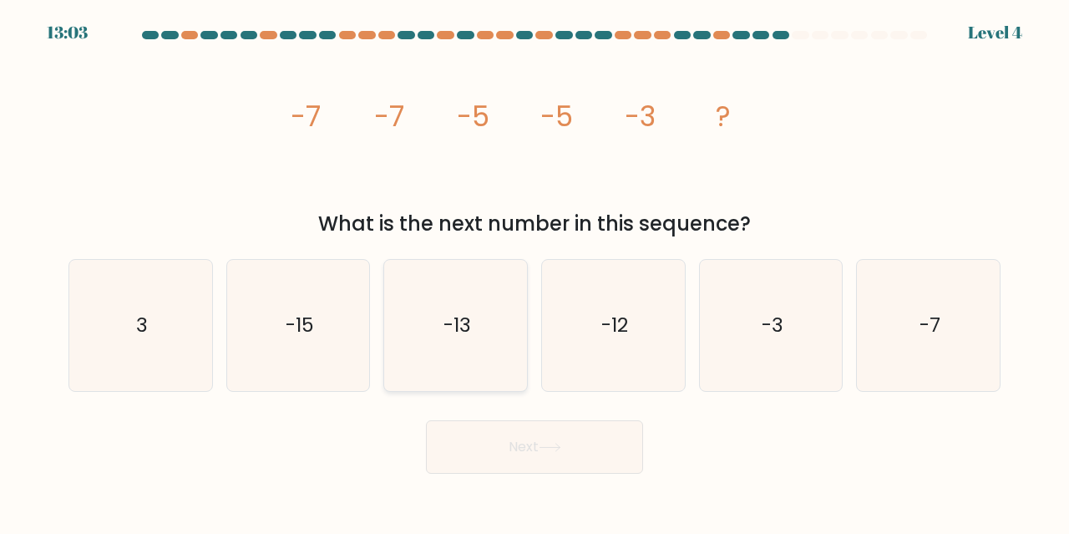
click at [456, 334] on text "-13" at bounding box center [458, 325] width 28 height 28
click at [535, 272] on input "c. -13" at bounding box center [535, 269] width 1 height 4
radio input "true"
click at [469, 445] on button "Next" at bounding box center [534, 446] width 217 height 53
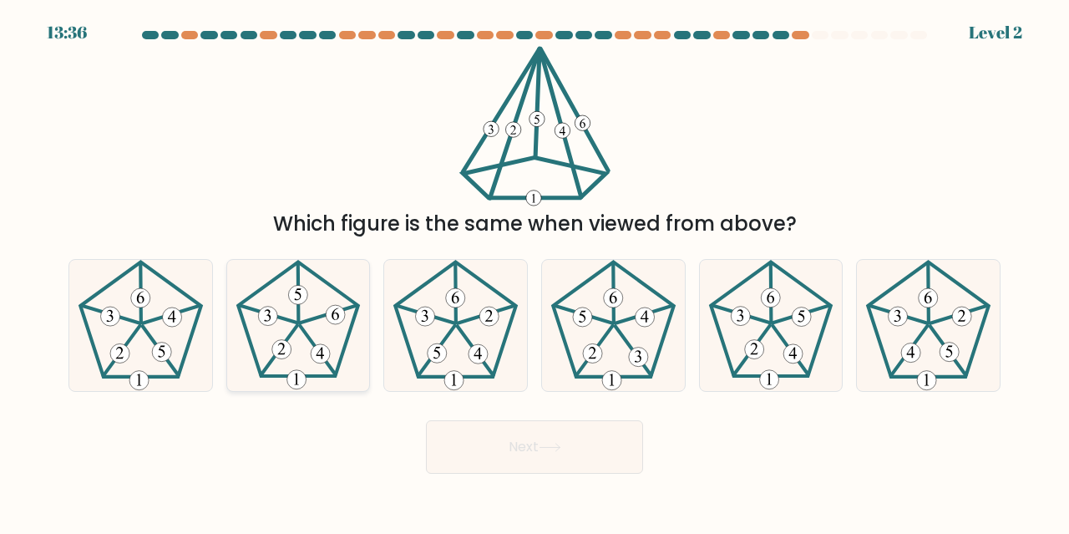
click at [277, 363] on icon at bounding box center [298, 325] width 131 height 131
click at [535, 272] on input "b." at bounding box center [535, 269] width 1 height 4
radio input "true"
click at [556, 426] on button "Next" at bounding box center [534, 446] width 217 height 53
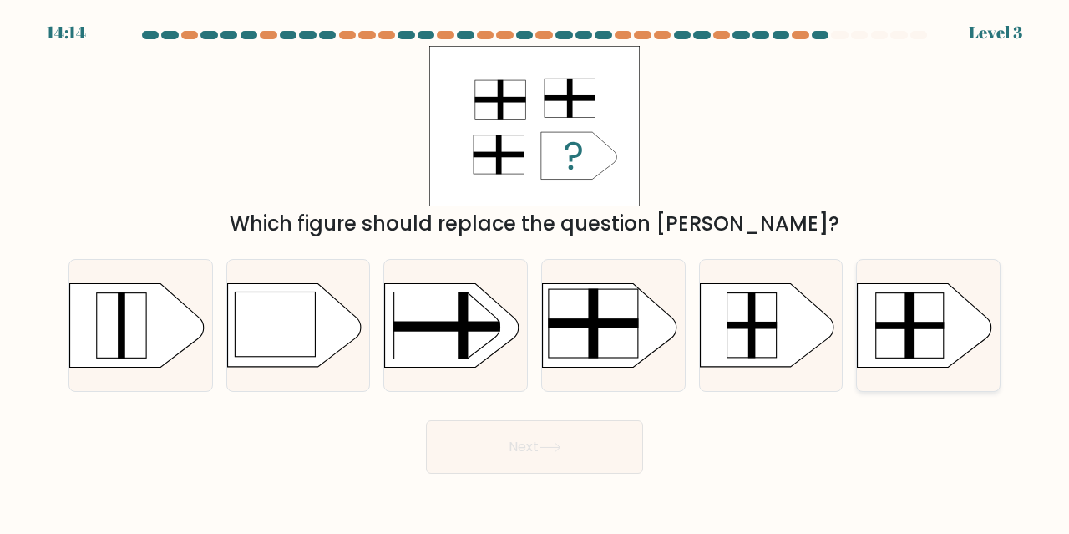
drag, startPoint x: 912, startPoint y: 348, endPoint x: 908, endPoint y: 364, distance: 17.2
click at [912, 348] on rect at bounding box center [911, 325] width 10 height 66
click at [536, 272] on input "f." at bounding box center [535, 269] width 1 height 4
radio input "true"
drag, startPoint x: 570, startPoint y: 470, endPoint x: 570, endPoint y: 459, distance: 10.9
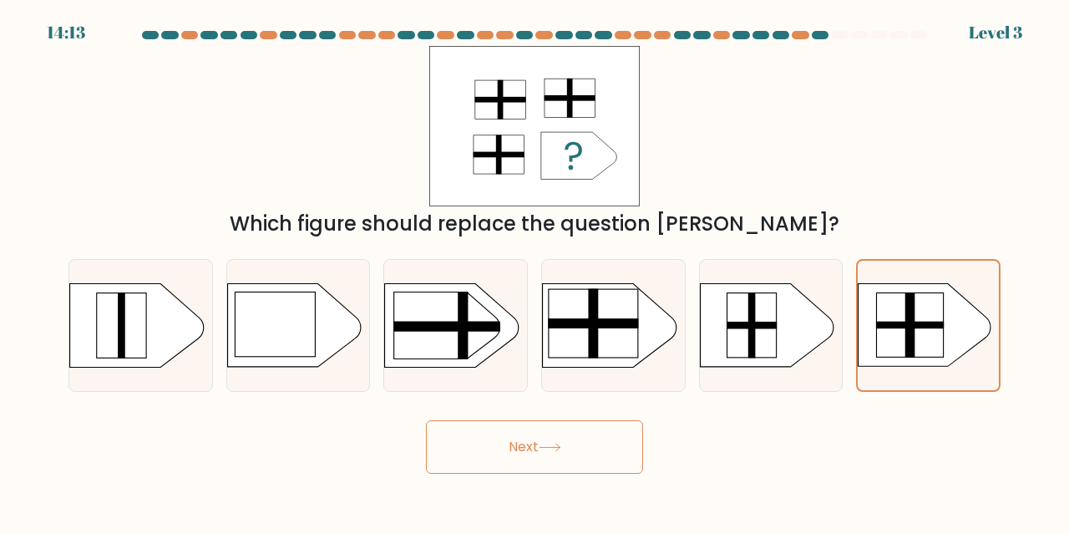
click at [570, 468] on button "Next" at bounding box center [534, 446] width 217 height 53
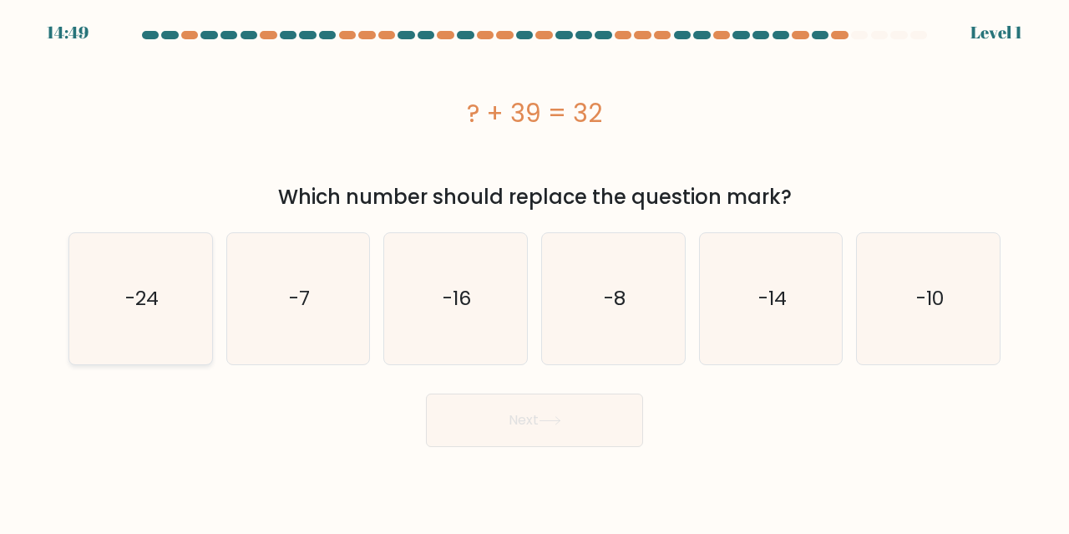
click at [186, 301] on icon "-24" at bounding box center [140, 298] width 131 height 131
click at [535, 272] on input "a. -24" at bounding box center [535, 269] width 1 height 4
radio input "true"
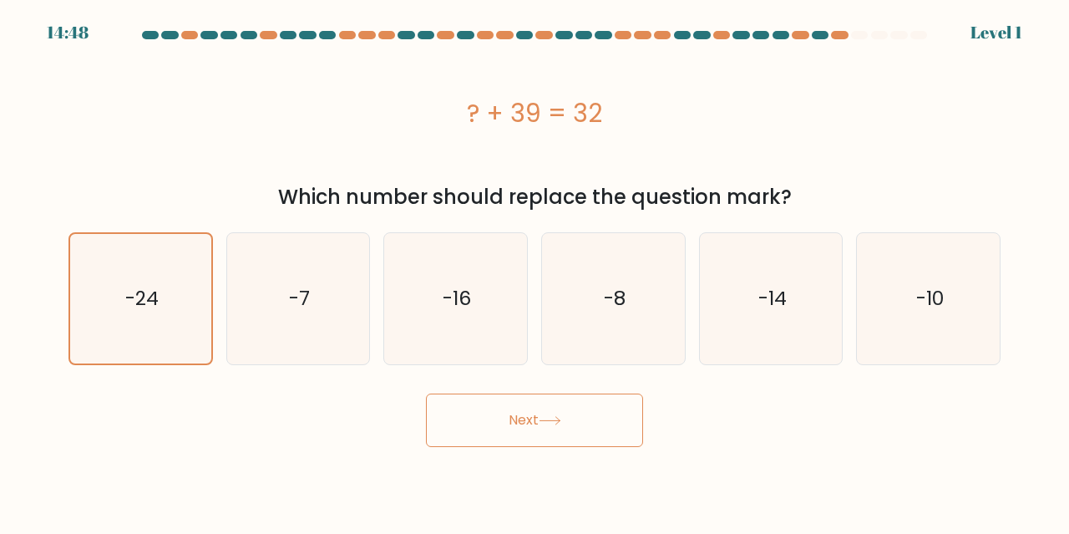
click at [525, 389] on div "Next" at bounding box center [534, 416] width 952 height 62
click at [527, 400] on button "Next" at bounding box center [534, 419] width 217 height 53
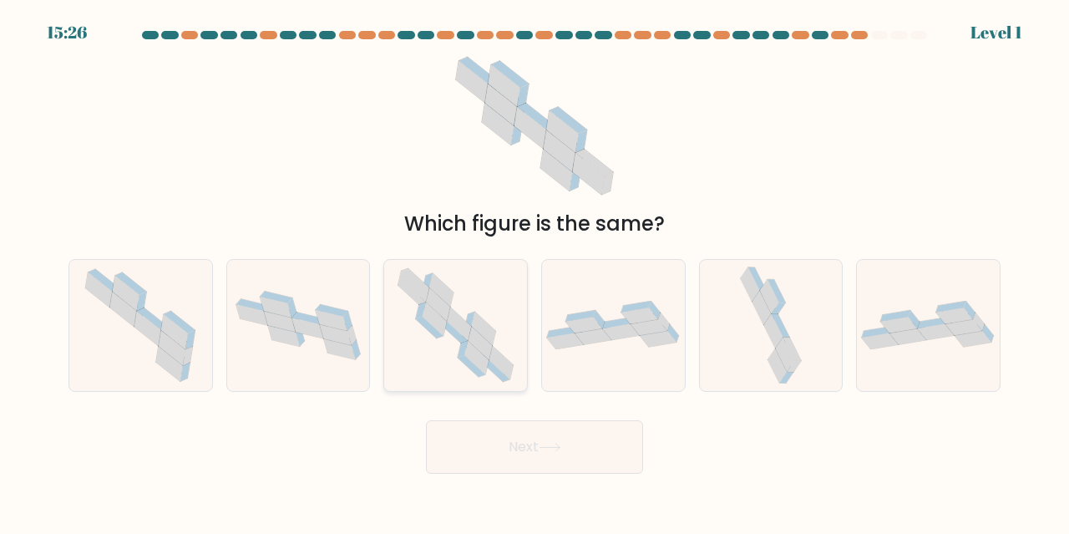
click at [477, 338] on icon at bounding box center [481, 343] width 24 height 33
click at [535, 272] on input "c." at bounding box center [535, 269] width 1 height 4
radio input "true"
click at [528, 464] on button "Next" at bounding box center [534, 446] width 217 height 53
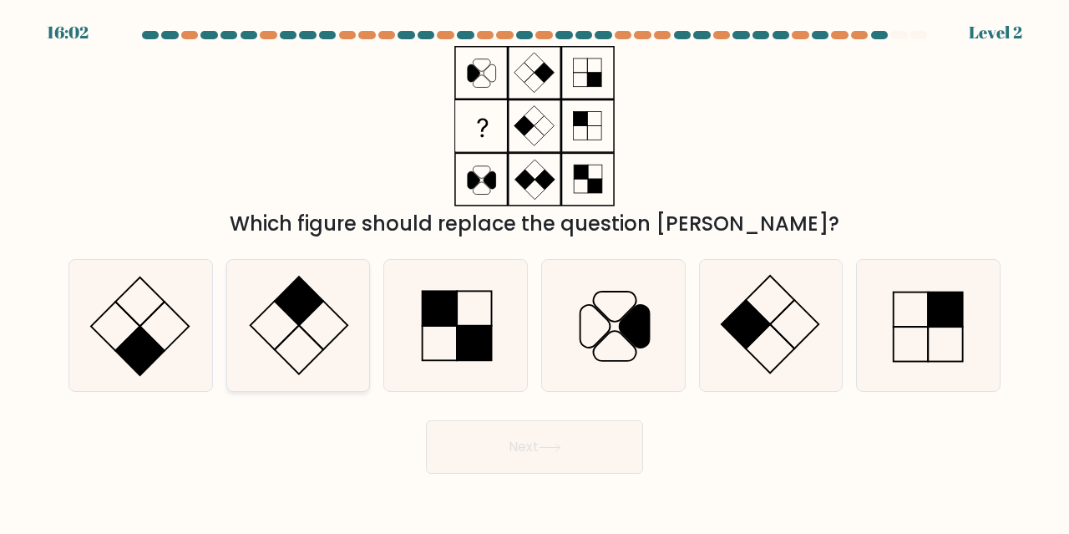
click at [304, 335] on icon at bounding box center [298, 325] width 131 height 131
click at [535, 272] on input "b." at bounding box center [535, 269] width 1 height 4
radio input "true"
click at [526, 437] on button "Next" at bounding box center [534, 446] width 217 height 53
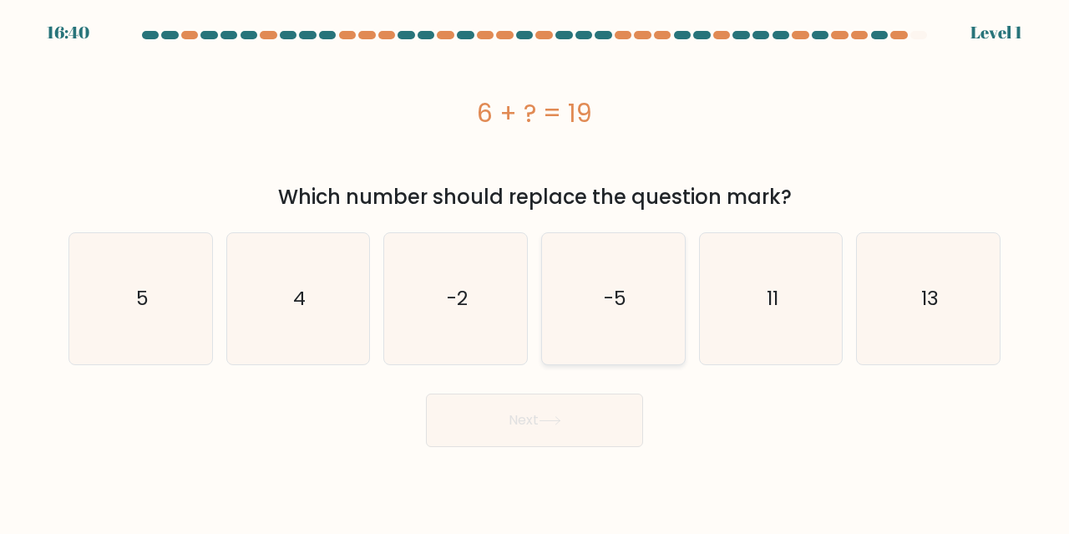
drag, startPoint x: 615, startPoint y: 295, endPoint x: 607, endPoint y: 364, distance: 69.8
click at [616, 295] on text "-5" at bounding box center [614, 299] width 23 height 28
click at [536, 272] on input "d. -5" at bounding box center [535, 269] width 1 height 4
radio input "true"
click at [567, 429] on button "Next" at bounding box center [534, 419] width 217 height 53
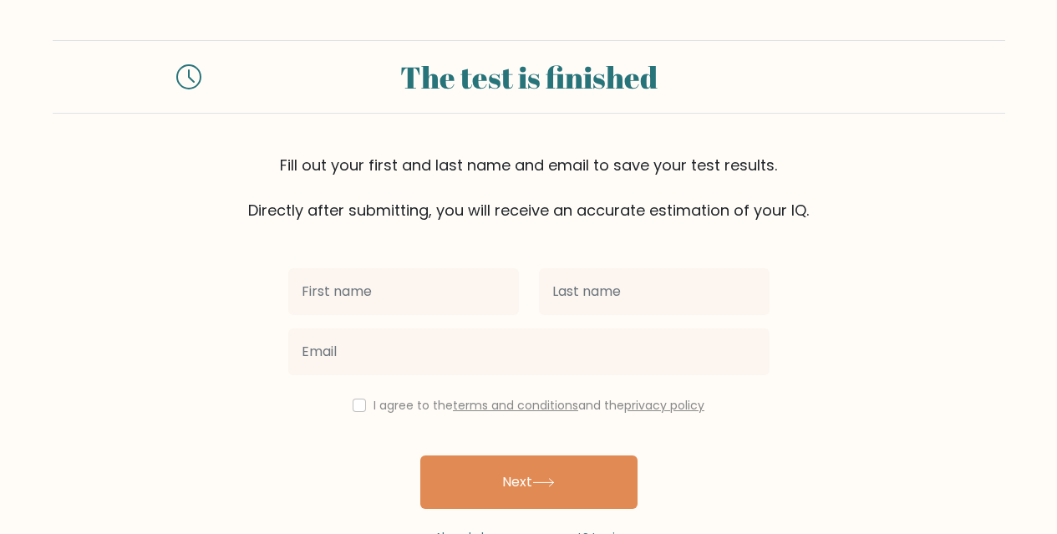
click at [353, 297] on input "text" at bounding box center [403, 291] width 231 height 47
type input "[PERSON_NAME]"
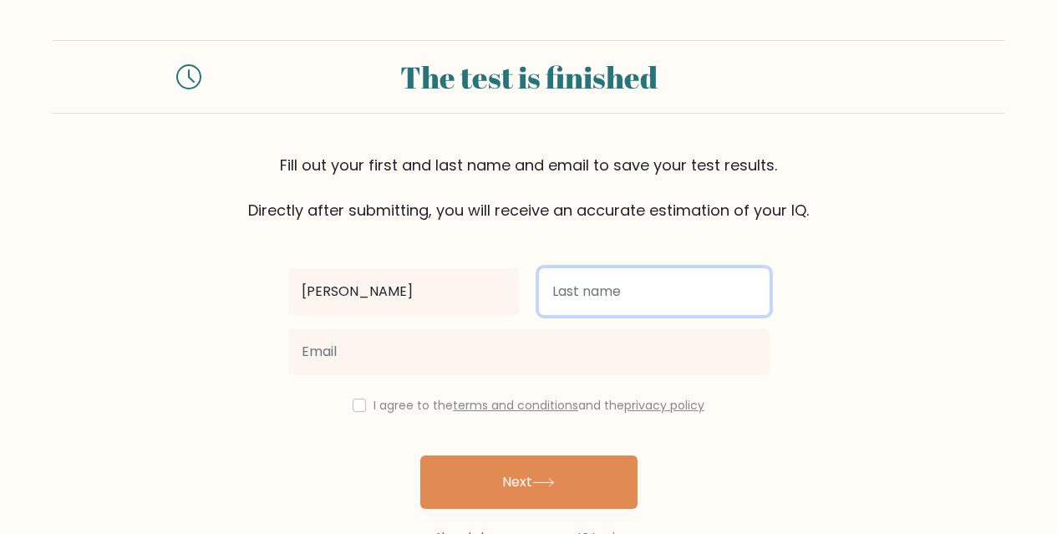
drag, startPoint x: 588, startPoint y: 297, endPoint x: 580, endPoint y: 287, distance: 12.4
click at [588, 297] on input "text" at bounding box center [654, 291] width 231 height 47
type input "[PERSON_NAME]"
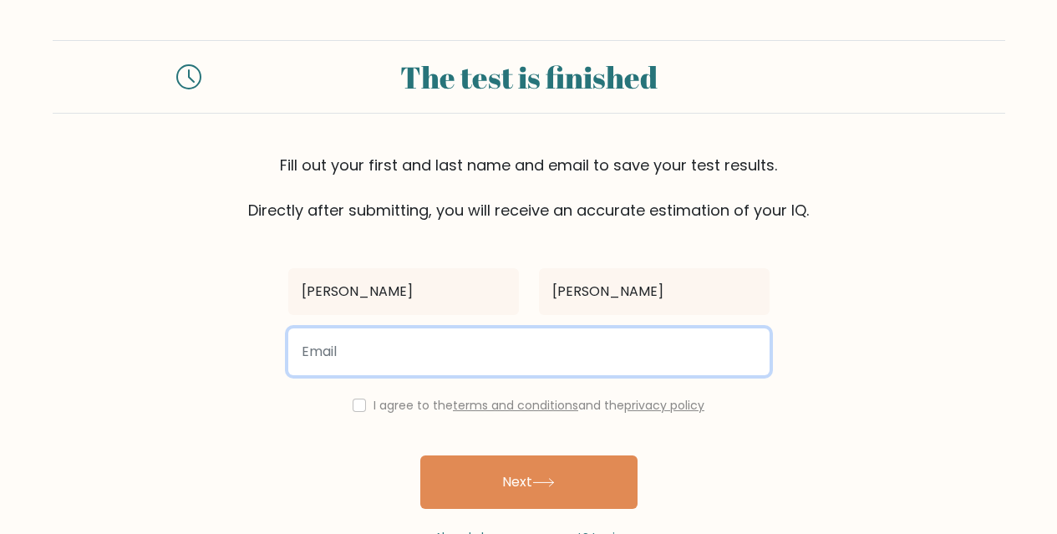
click at [417, 344] on input "email" at bounding box center [528, 351] width 481 height 47
type input "ianajannelmejia@gmail.com"
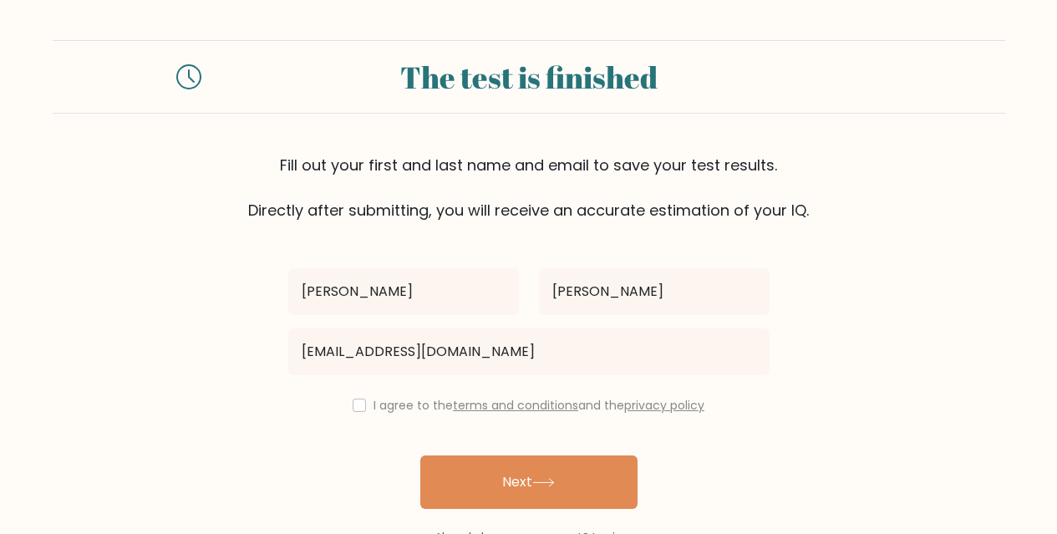
drag, startPoint x: 350, startPoint y: 379, endPoint x: 353, endPoint y: 389, distance: 10.3
click at [353, 389] on div "Iana Jannel Mejia ianajannelmejia@gmail.com I agree to the terms and conditions…" at bounding box center [528, 383] width 501 height 325
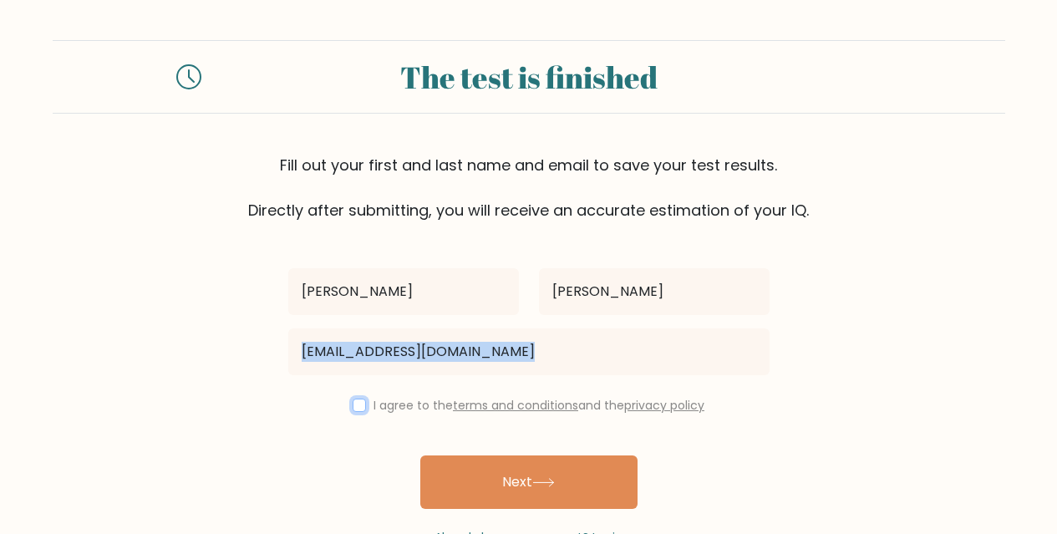
click at [355, 410] on input "checkbox" at bounding box center [359, 404] width 13 height 13
checkbox input "true"
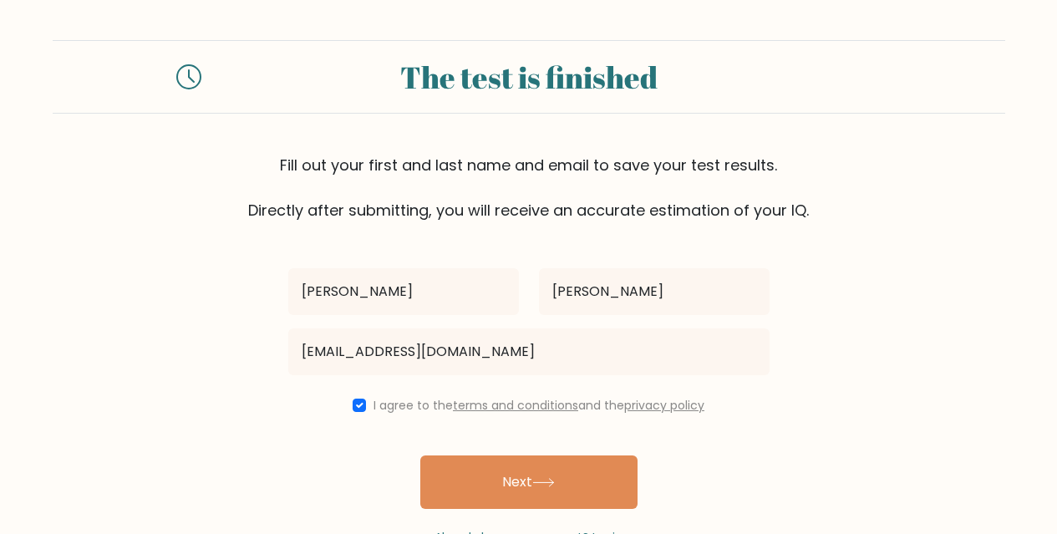
click at [529, 517] on div "Already have an account? Login" at bounding box center [528, 528] width 481 height 38
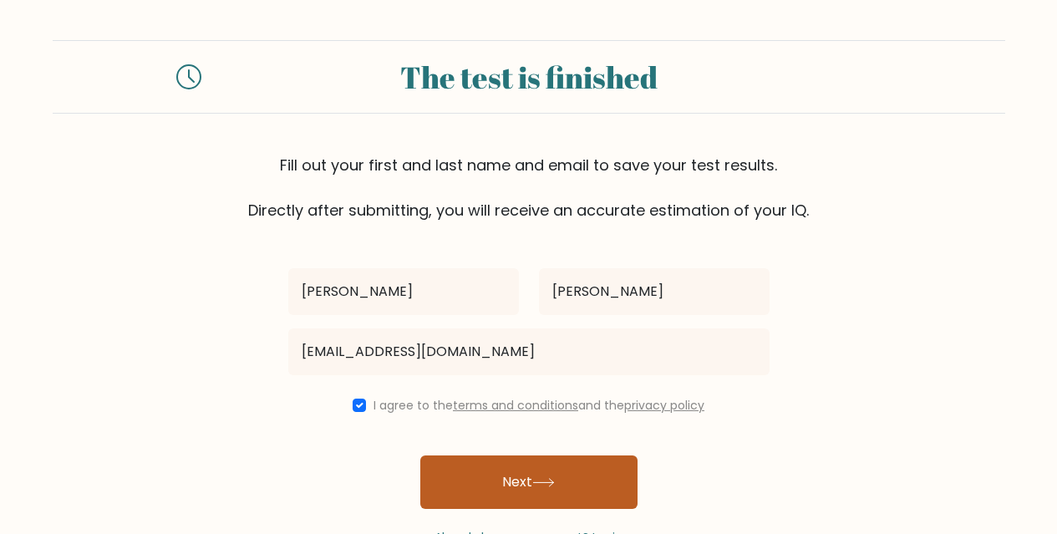
click at [529, 497] on button "Next" at bounding box center [528, 481] width 217 height 53
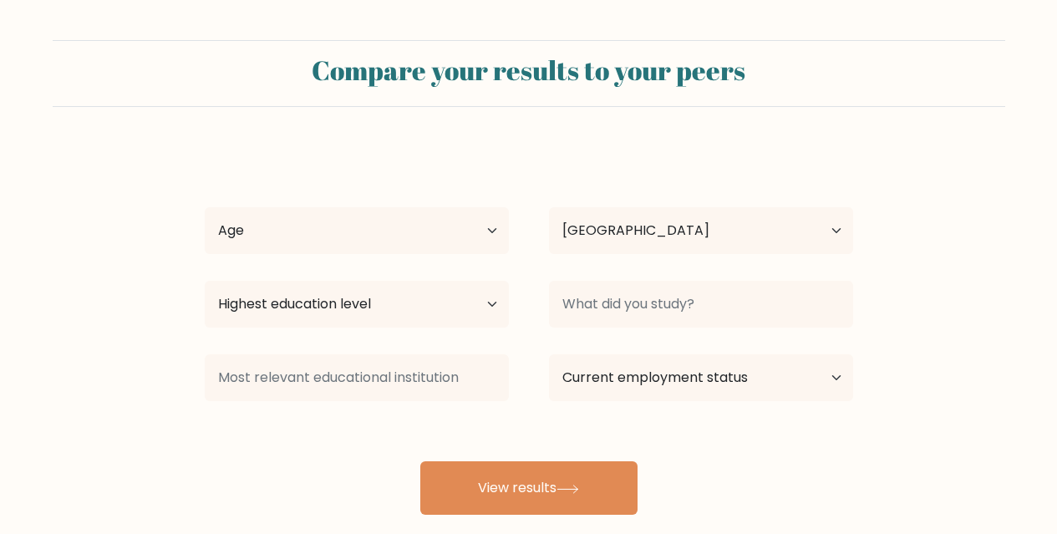
select select "PH"
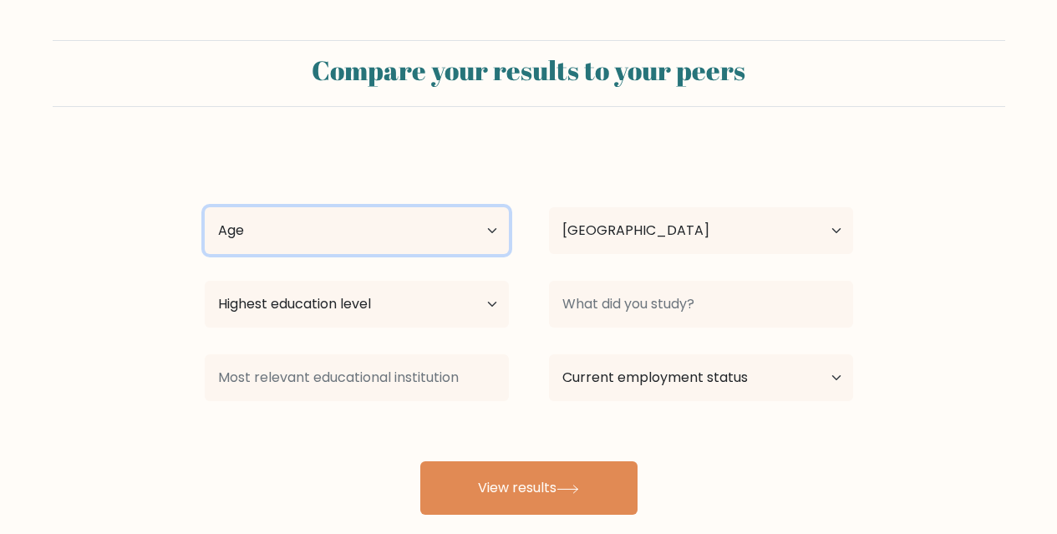
click at [359, 241] on select "Age Under [DEMOGRAPHIC_DATA] [DEMOGRAPHIC_DATA] [DEMOGRAPHIC_DATA] [DEMOGRAPHIC…" at bounding box center [357, 230] width 304 height 47
select select "25_34"
click at [205, 207] on select "Age Under [DEMOGRAPHIC_DATA] [DEMOGRAPHIC_DATA] [DEMOGRAPHIC_DATA] [DEMOGRAPHIC…" at bounding box center [357, 230] width 304 height 47
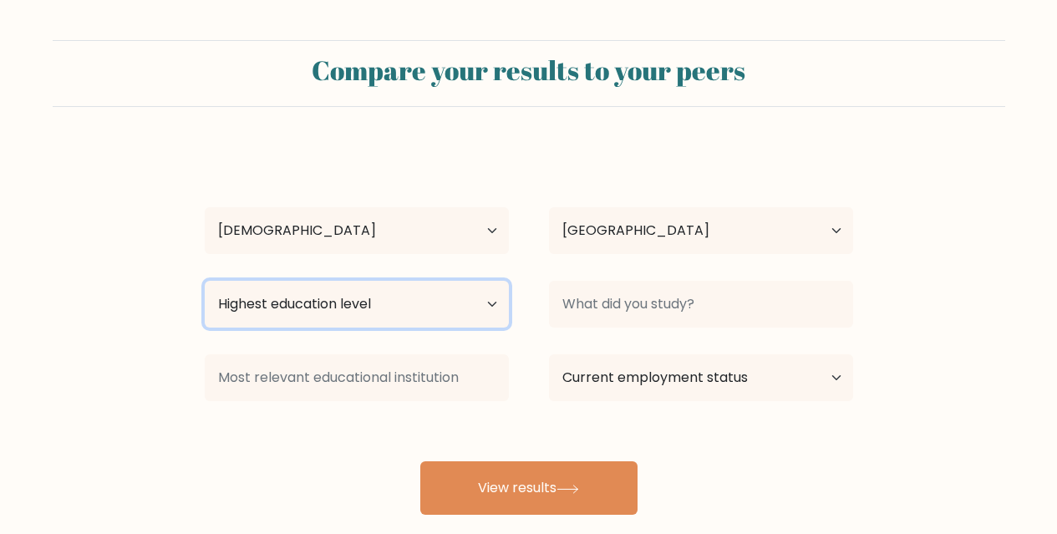
click at [370, 302] on select "Highest education level No schooling Primary Lower Secondary Upper Secondary Oc…" at bounding box center [357, 304] width 304 height 47
select select "bachelors_degree"
click at [205, 281] on select "Highest education level No schooling Primary Lower Secondary Upper Secondary Oc…" at bounding box center [357, 304] width 304 height 47
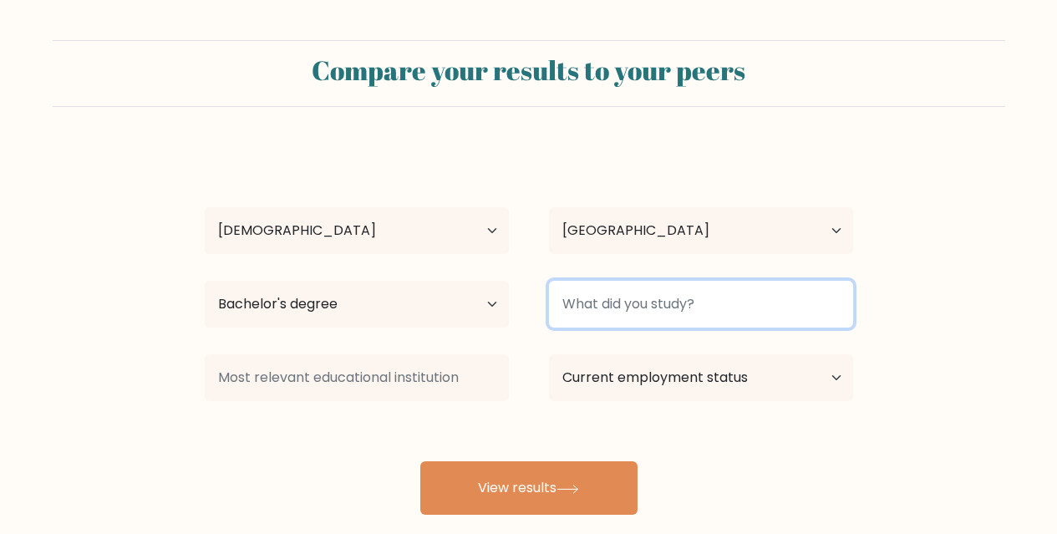
click at [653, 312] on input at bounding box center [701, 304] width 304 height 47
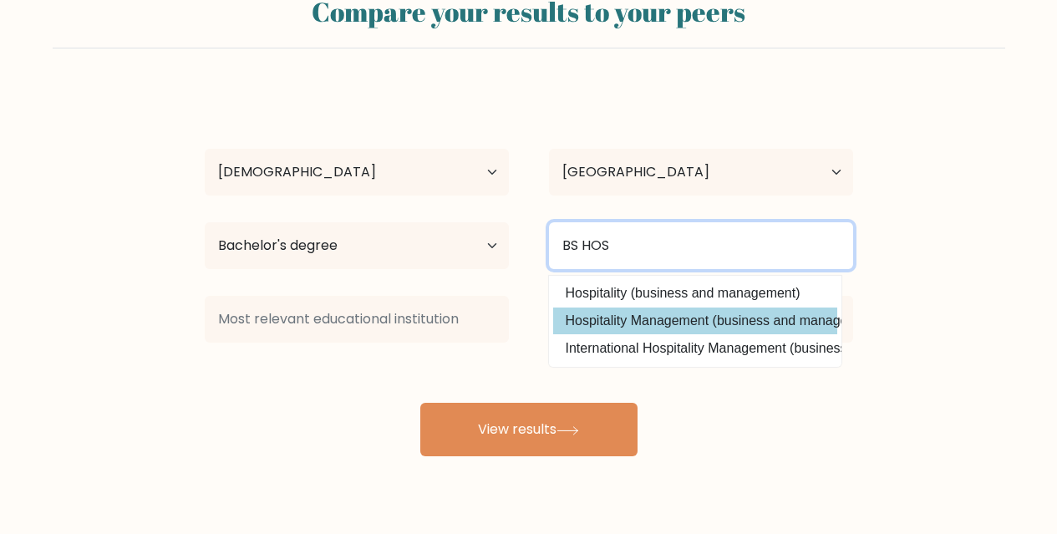
scroll to position [84, 0]
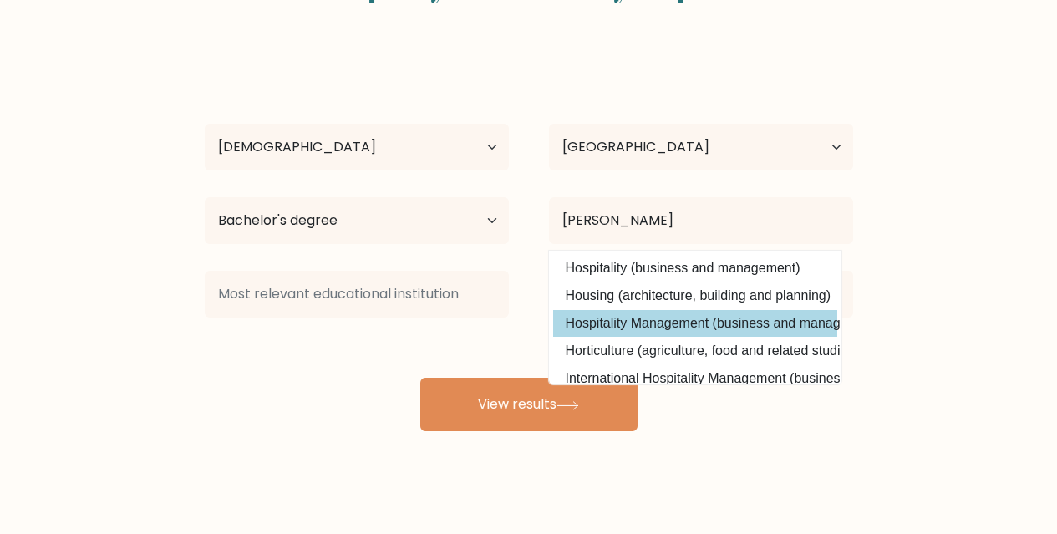
click at [685, 325] on div "[PERSON_NAME] Age Under [DEMOGRAPHIC_DATA] [DEMOGRAPHIC_DATA] [DEMOGRAPHIC_DATA…" at bounding box center [529, 247] width 668 height 368
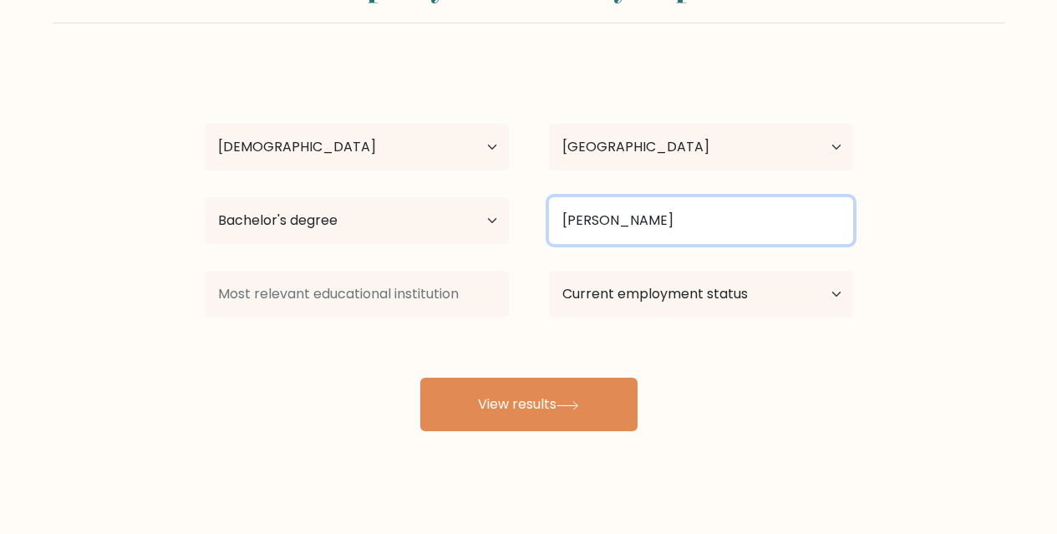
click at [671, 221] on input "[PERSON_NAME]" at bounding box center [701, 220] width 304 height 47
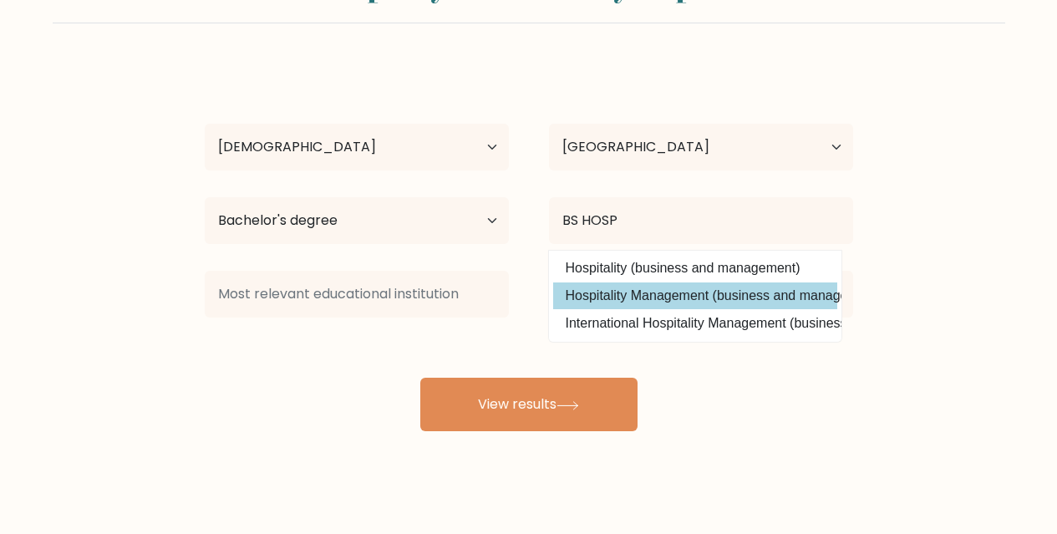
click at [639, 288] on div "[PERSON_NAME] Age Under [DEMOGRAPHIC_DATA] [DEMOGRAPHIC_DATA] [DEMOGRAPHIC_DATA…" at bounding box center [529, 247] width 668 height 368
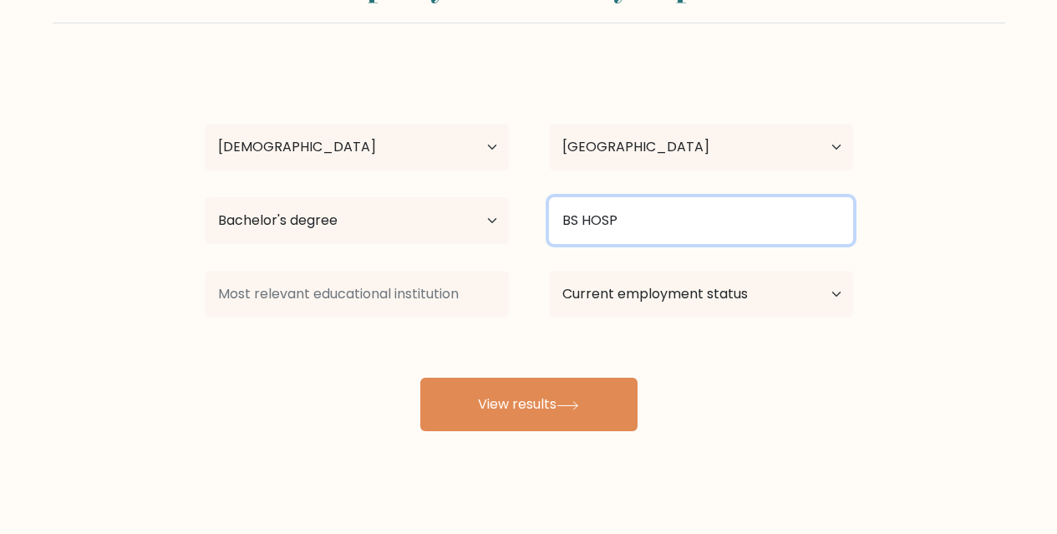
click at [641, 231] on input "BS HOSP" at bounding box center [701, 220] width 304 height 47
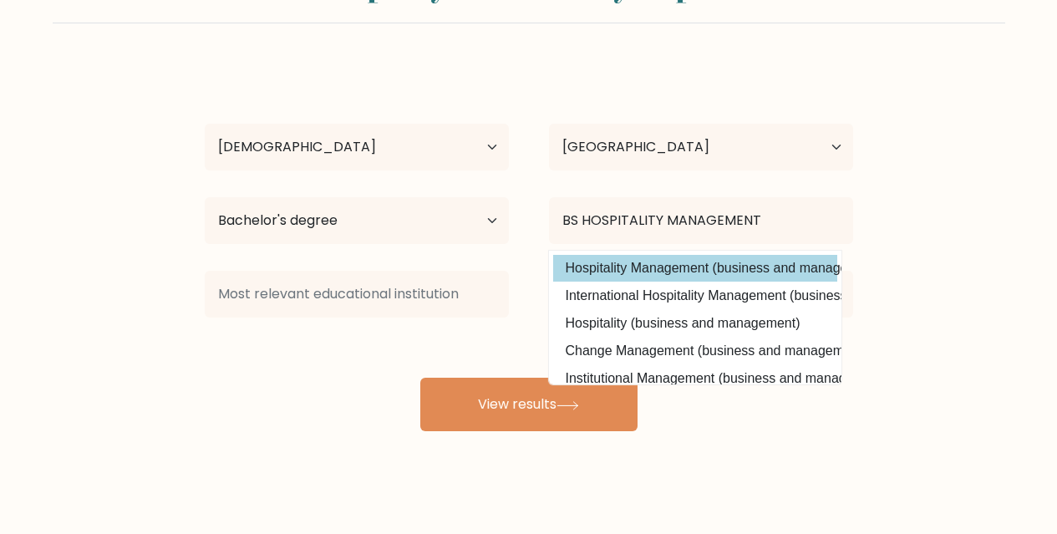
click at [770, 260] on option "Hospitality Management (business and management)" at bounding box center [695, 268] width 284 height 27
type input "Hospitality Management"
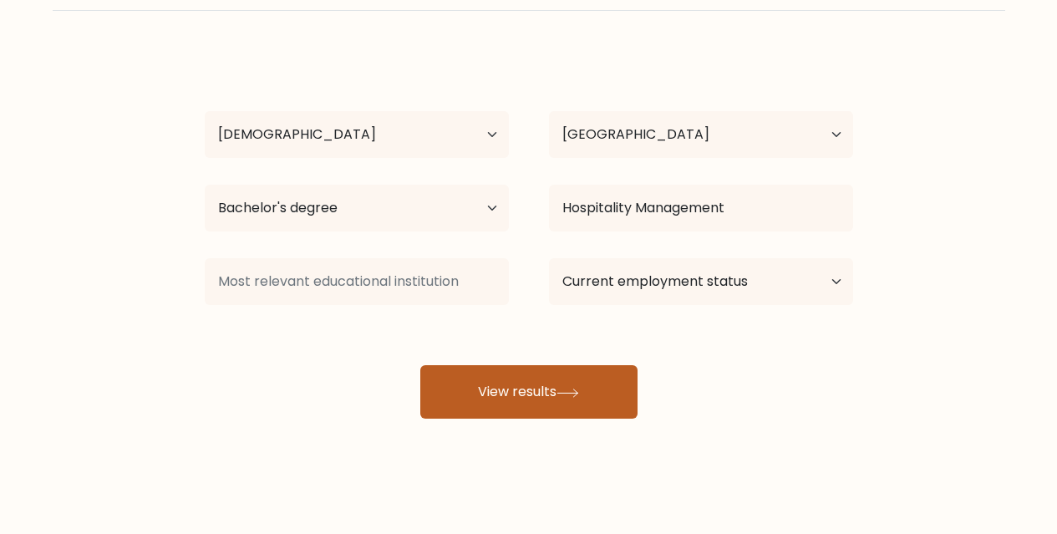
scroll to position [99, 0]
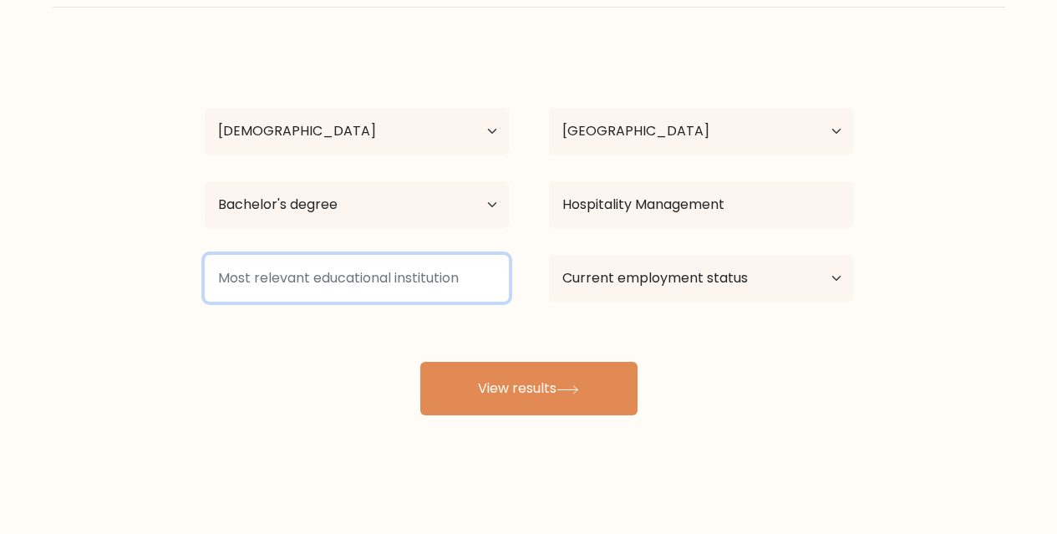
click at [411, 282] on input at bounding box center [357, 278] width 304 height 47
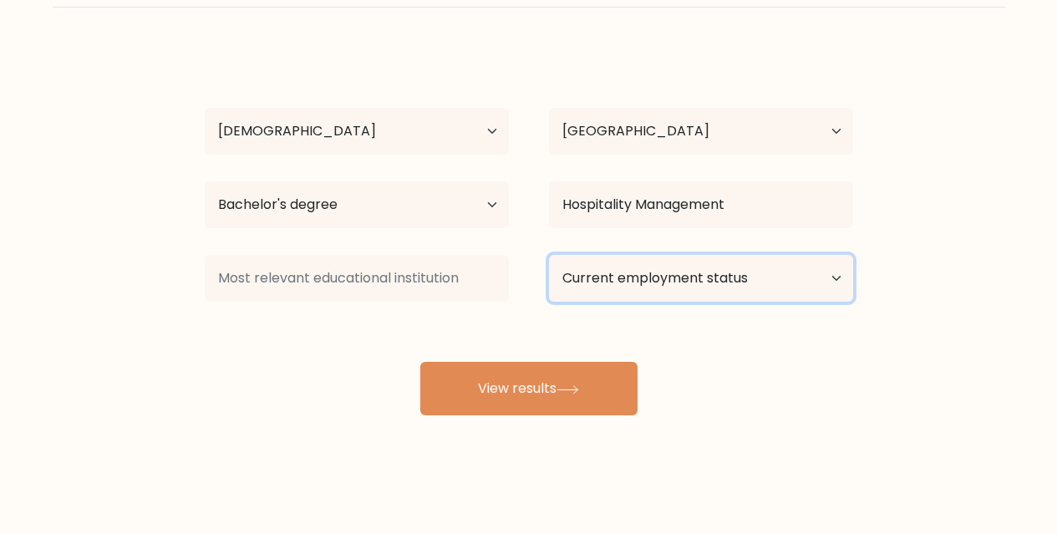
click at [727, 277] on select "Current employment status Employed Student Retired Other / prefer not to answer" at bounding box center [701, 278] width 304 height 47
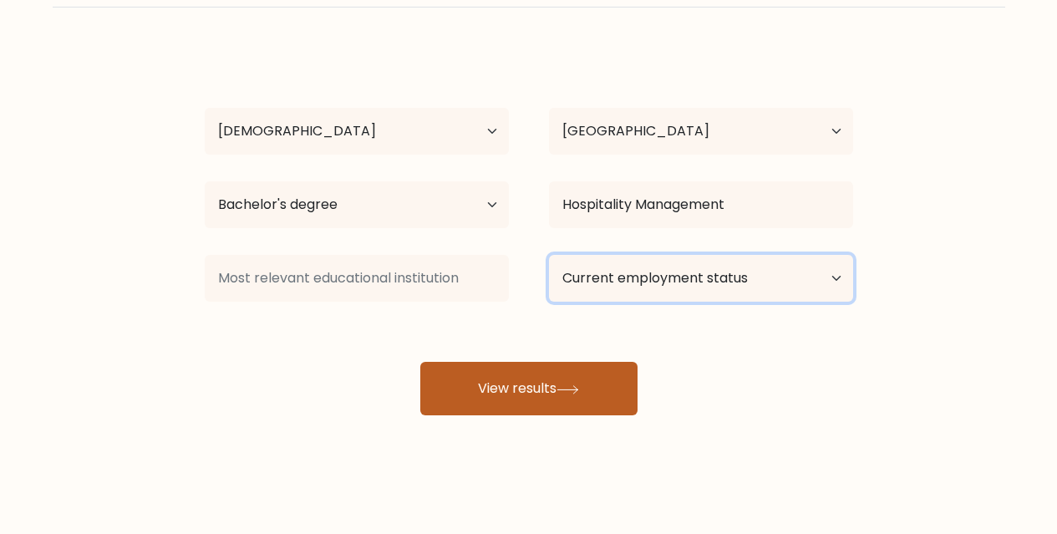
select select "other"
click at [549, 255] on select "Current employment status Employed Student Retired Other / prefer not to answer" at bounding box center [701, 278] width 304 height 47
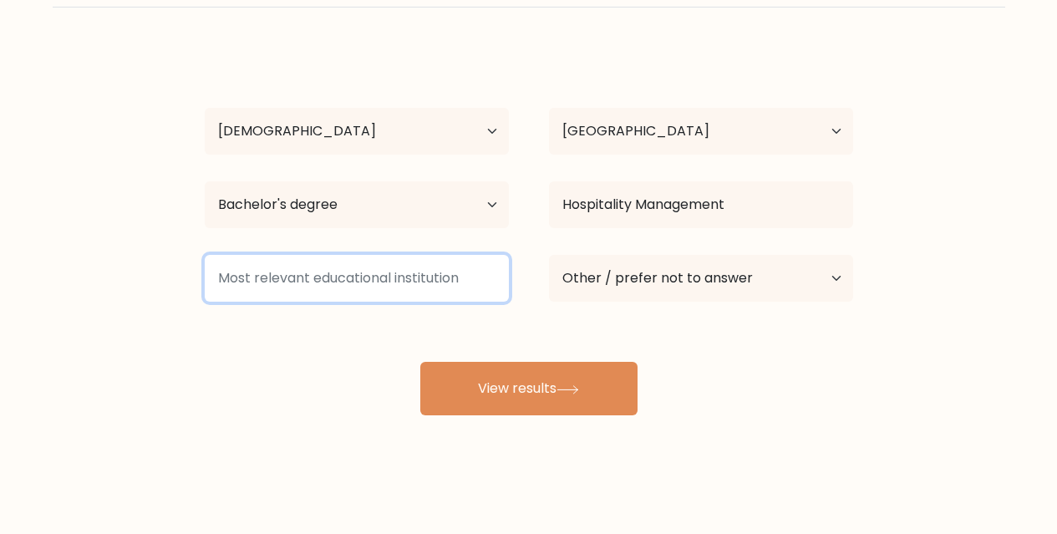
click at [368, 261] on input at bounding box center [357, 278] width 304 height 47
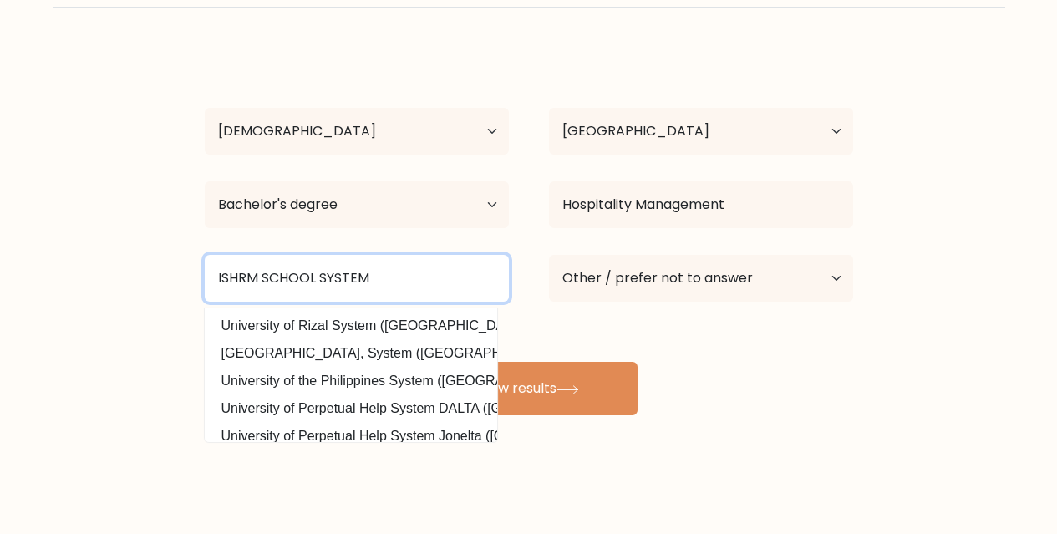
type input "ISHRM SCHOOL SYSTEM"
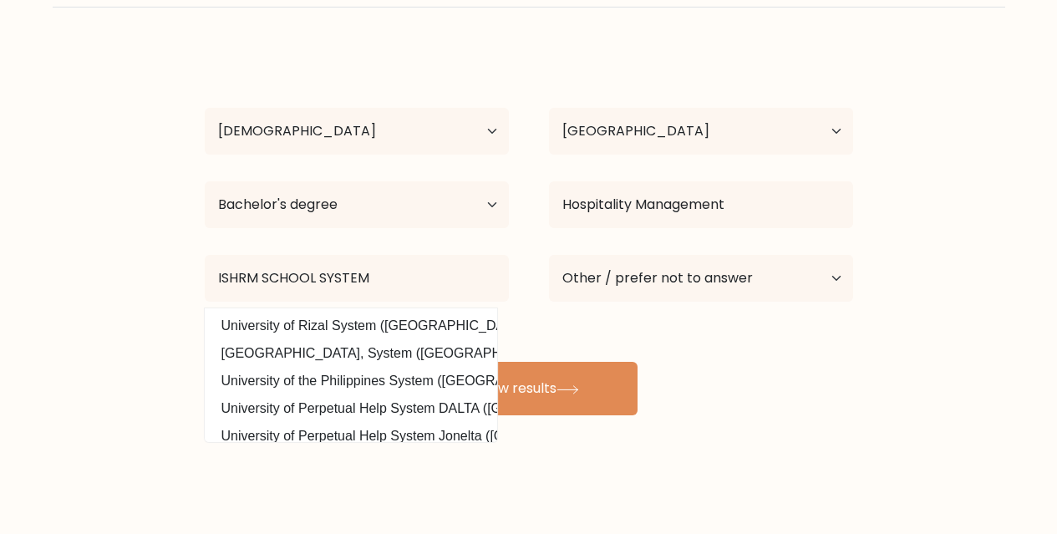
click at [787, 419] on div "Compare your results to your peers Iana Jannel Mejia Age Under 18 years old 18-…" at bounding box center [528, 217] width 1057 height 633
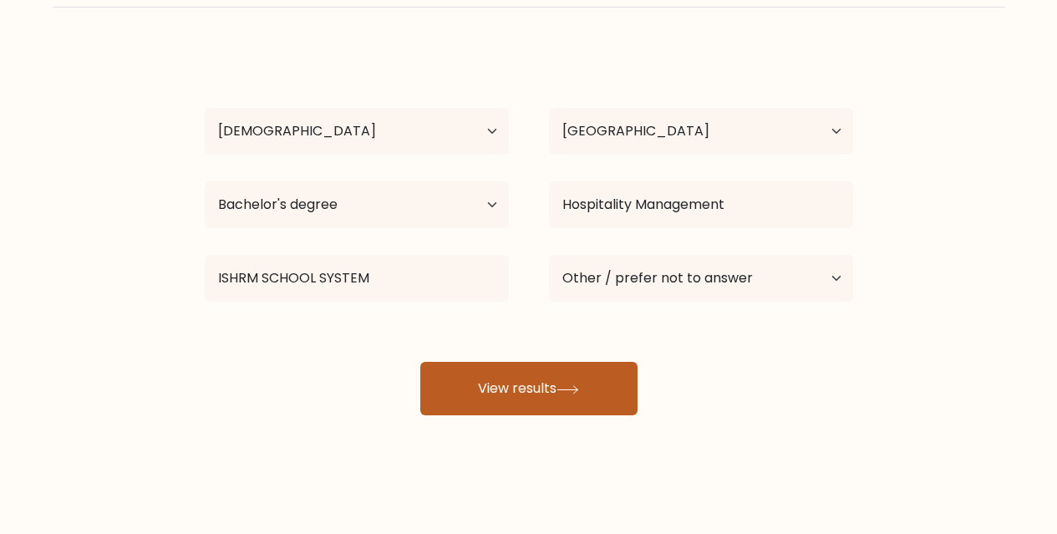
click at [578, 386] on icon at bounding box center [567, 389] width 23 height 9
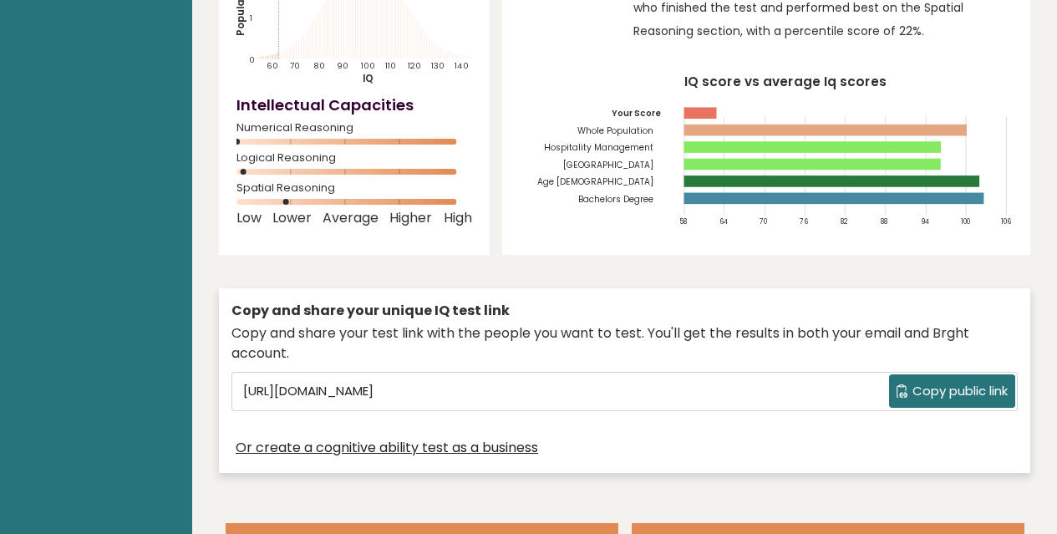
scroll to position [334, 0]
